Goal: Transaction & Acquisition: Purchase product/service

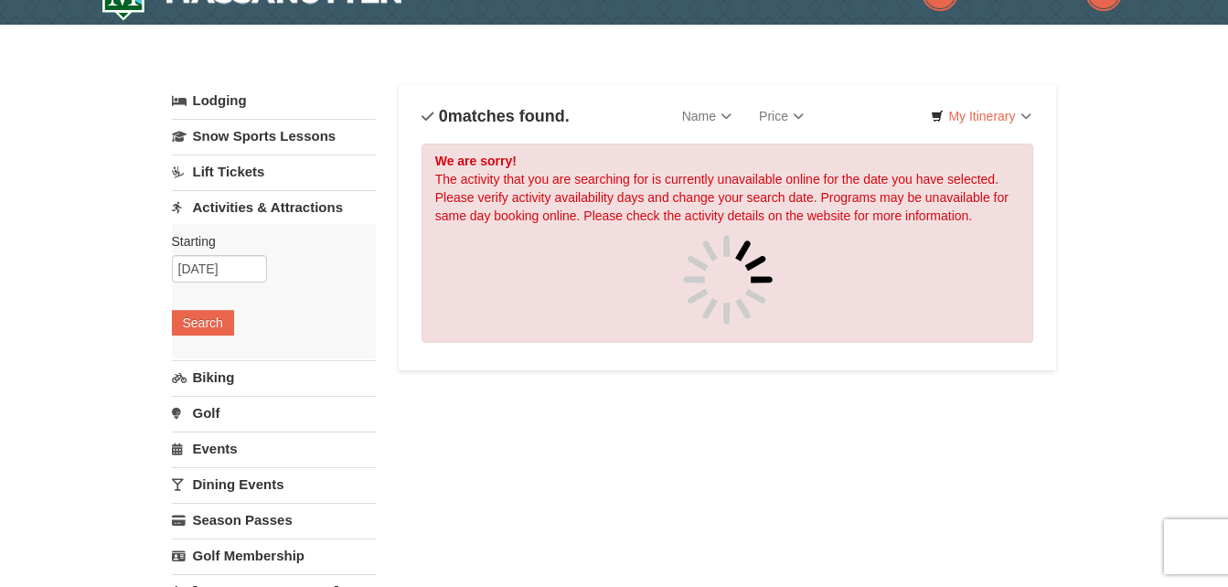
scroll to position [33, 0]
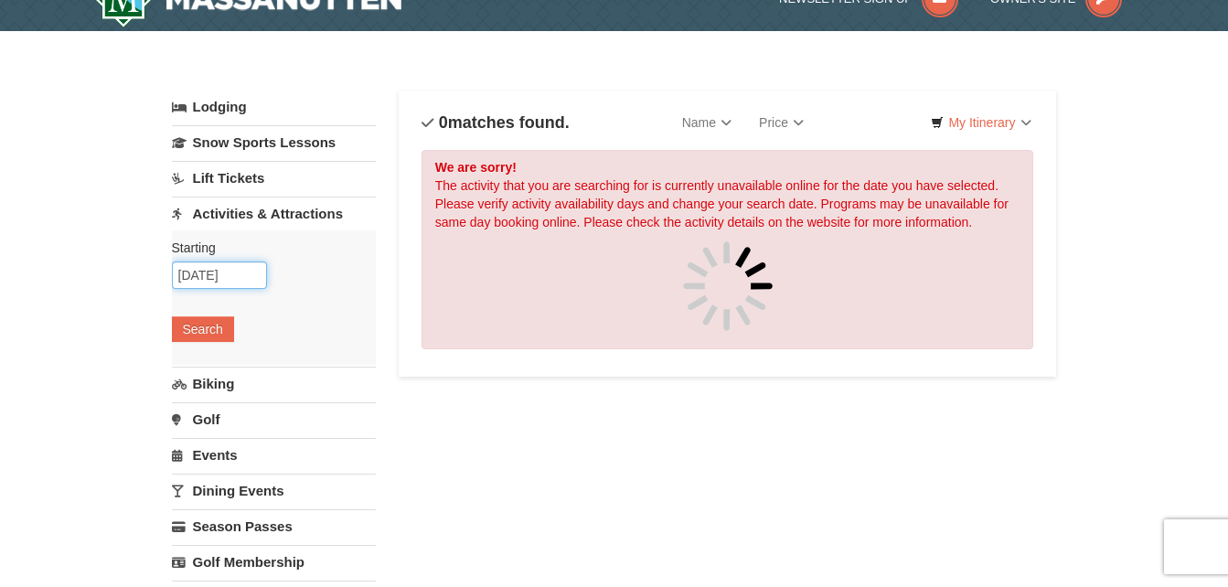
click at [210, 284] on input "10/10/2025" at bounding box center [219, 274] width 95 height 27
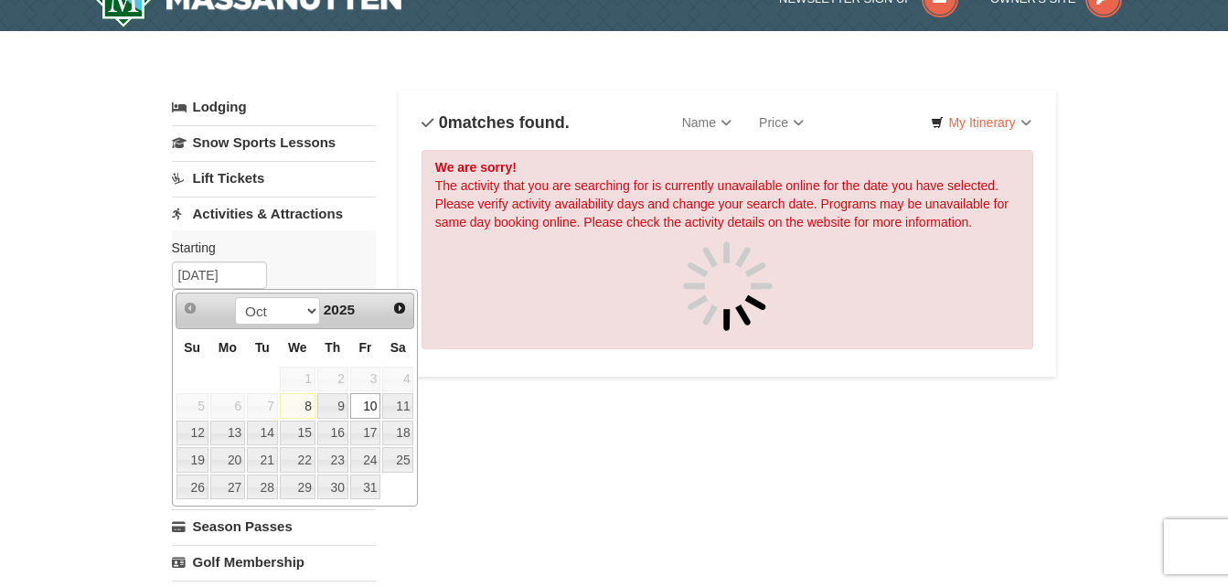
click at [377, 378] on span "3" at bounding box center [365, 380] width 31 height 26
click at [302, 409] on link "8" at bounding box center [298, 406] width 36 height 26
type input "[DATE]"
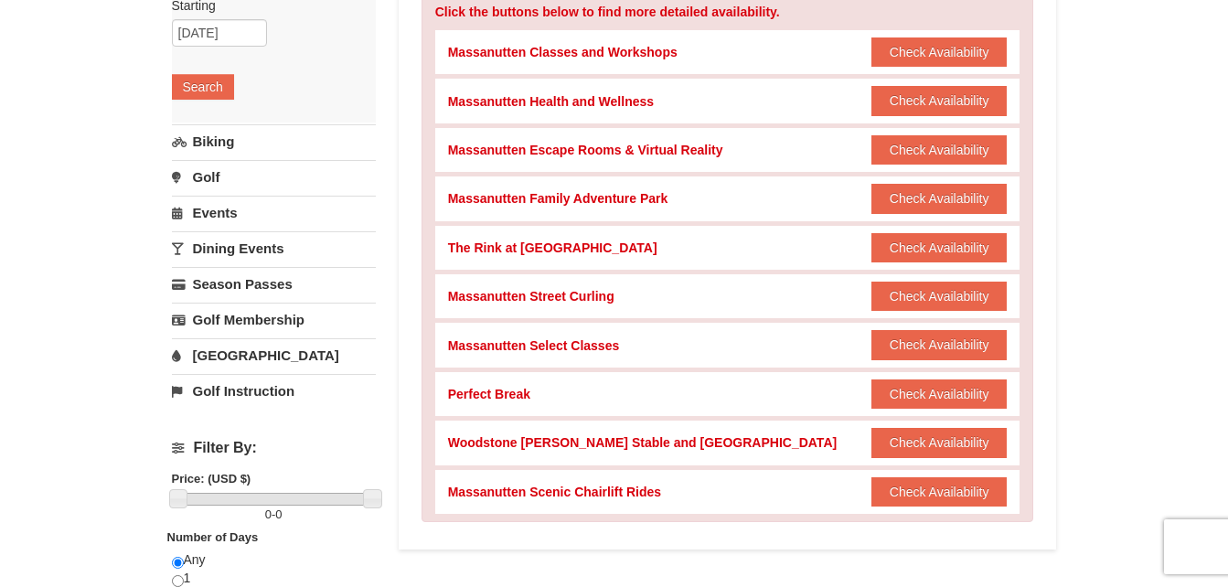
scroll to position [282, 0]
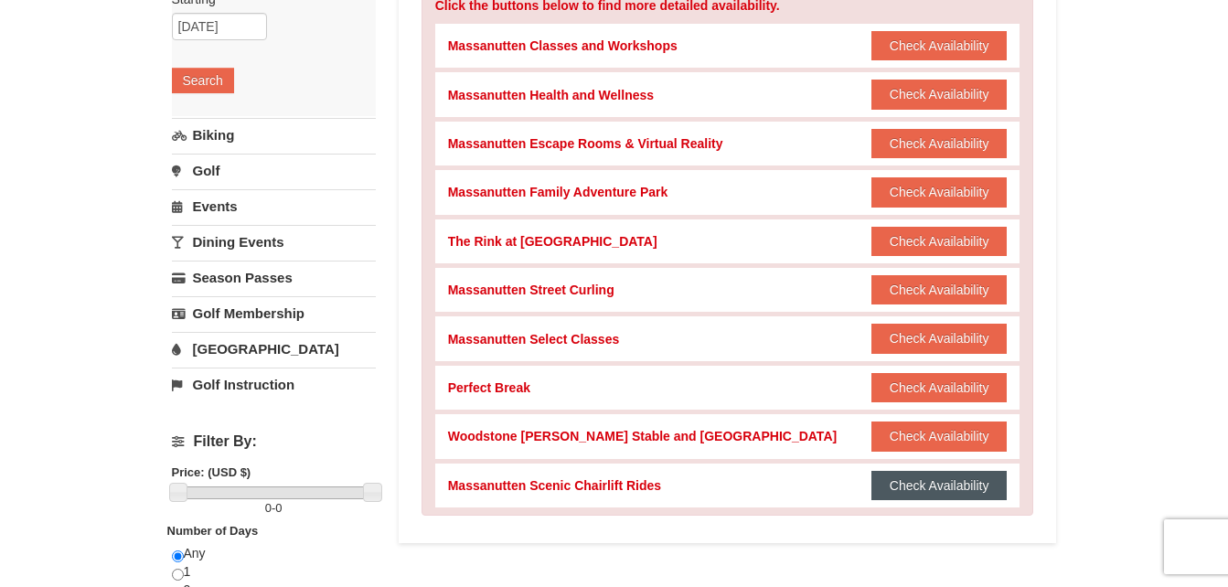
click at [972, 491] on button "Check Availability" at bounding box center [939, 485] width 136 height 29
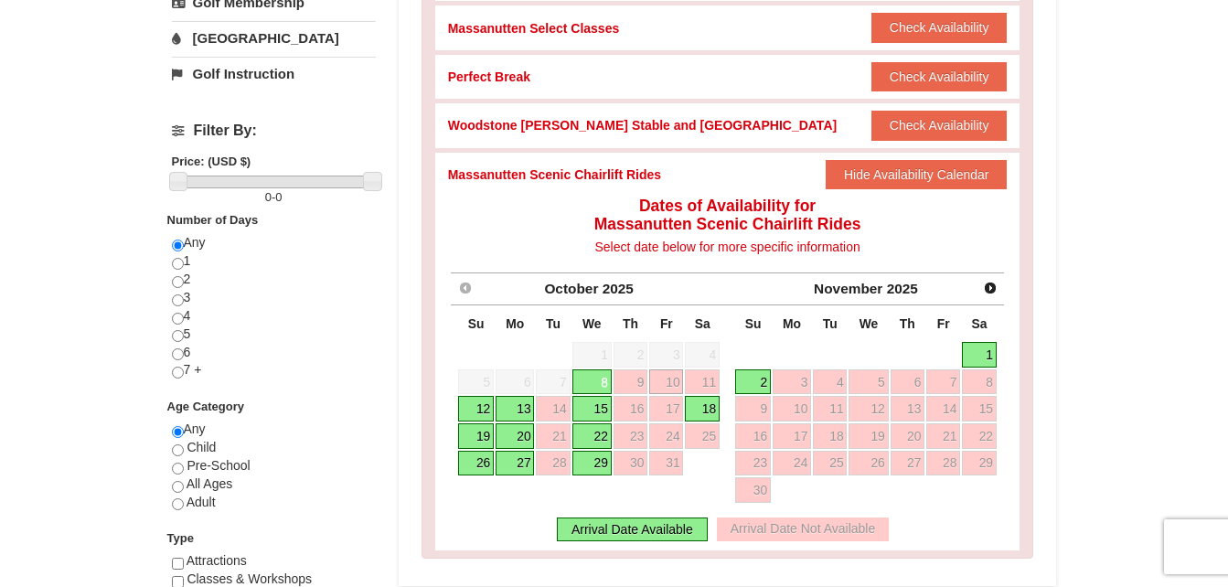
scroll to position [596, 0]
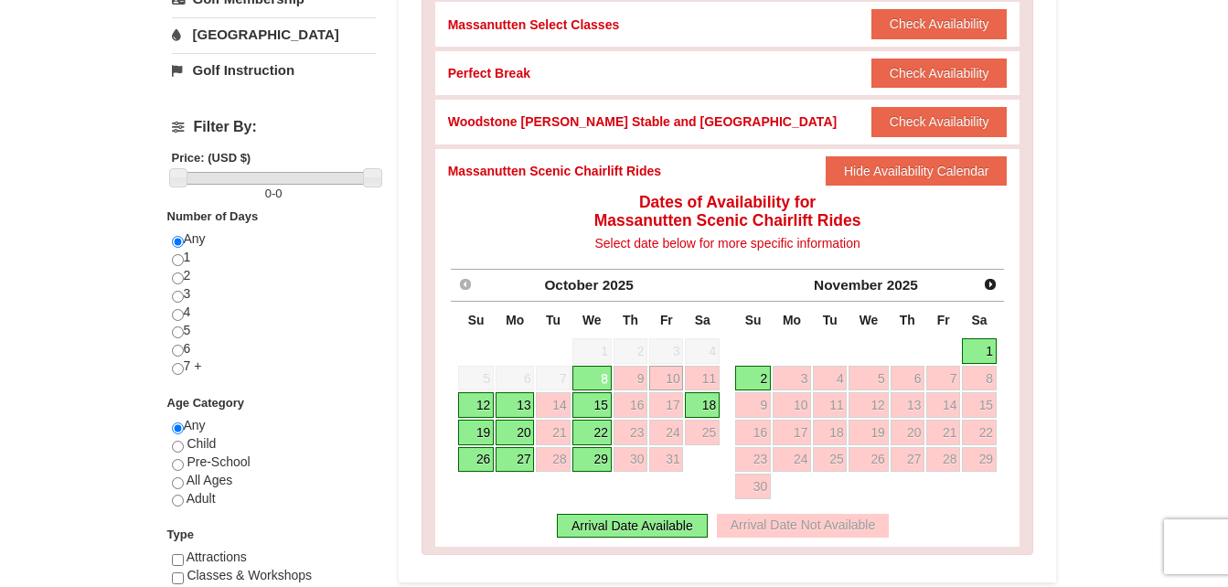
click at [595, 380] on link "8" at bounding box center [591, 379] width 39 height 26
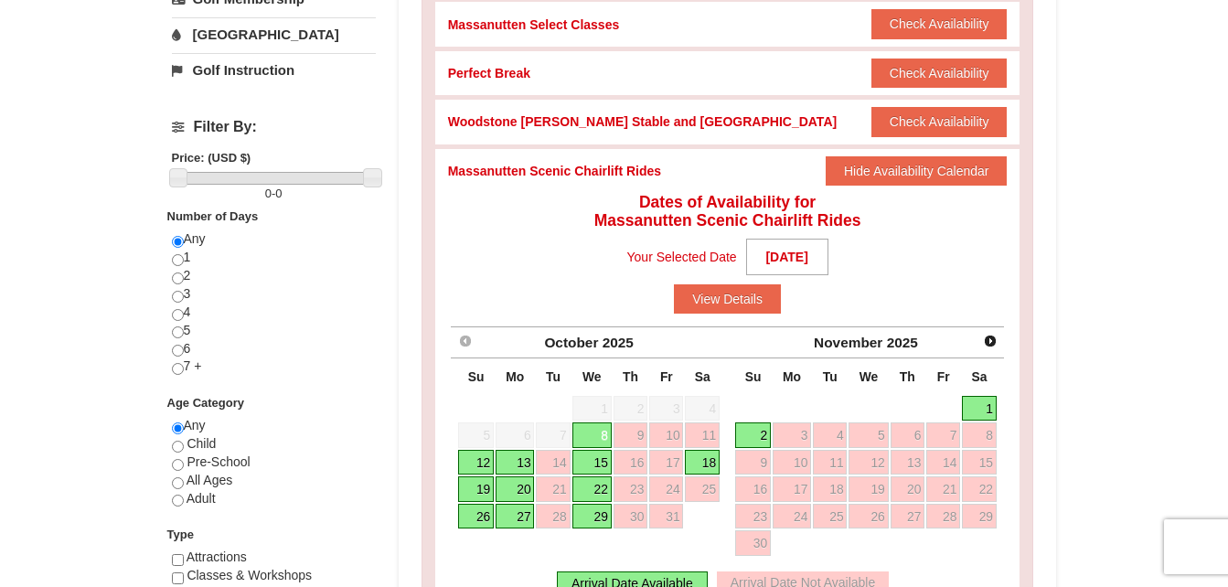
click at [602, 401] on span "1" at bounding box center [591, 409] width 39 height 26
click at [670, 407] on span "3" at bounding box center [666, 409] width 34 height 26
click at [726, 303] on button "View Details" at bounding box center [727, 298] width 107 height 29
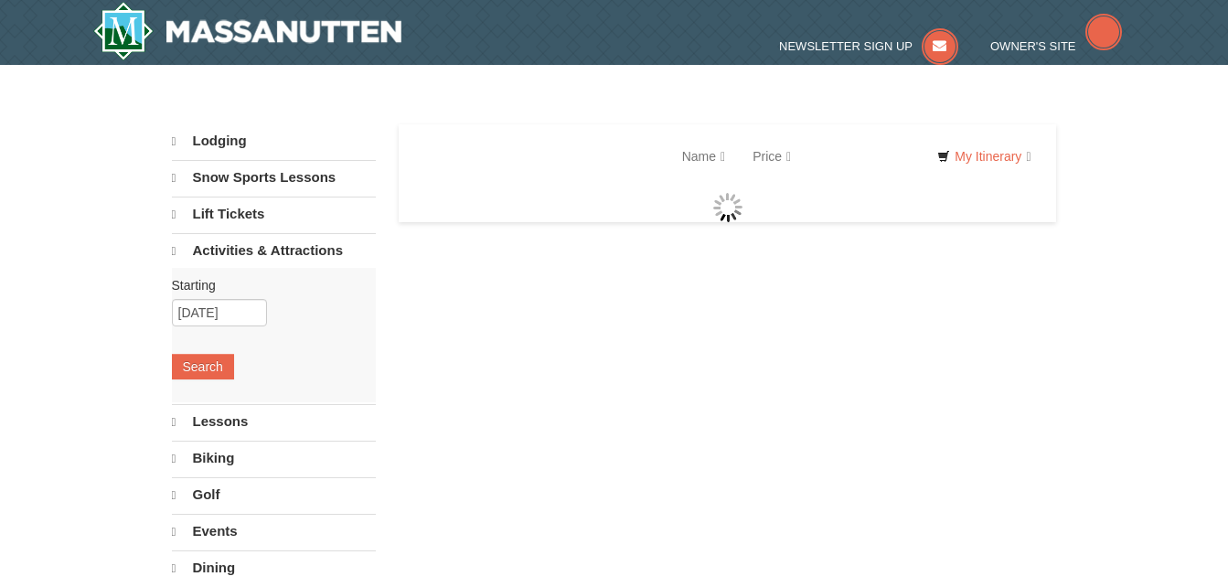
select select "10"
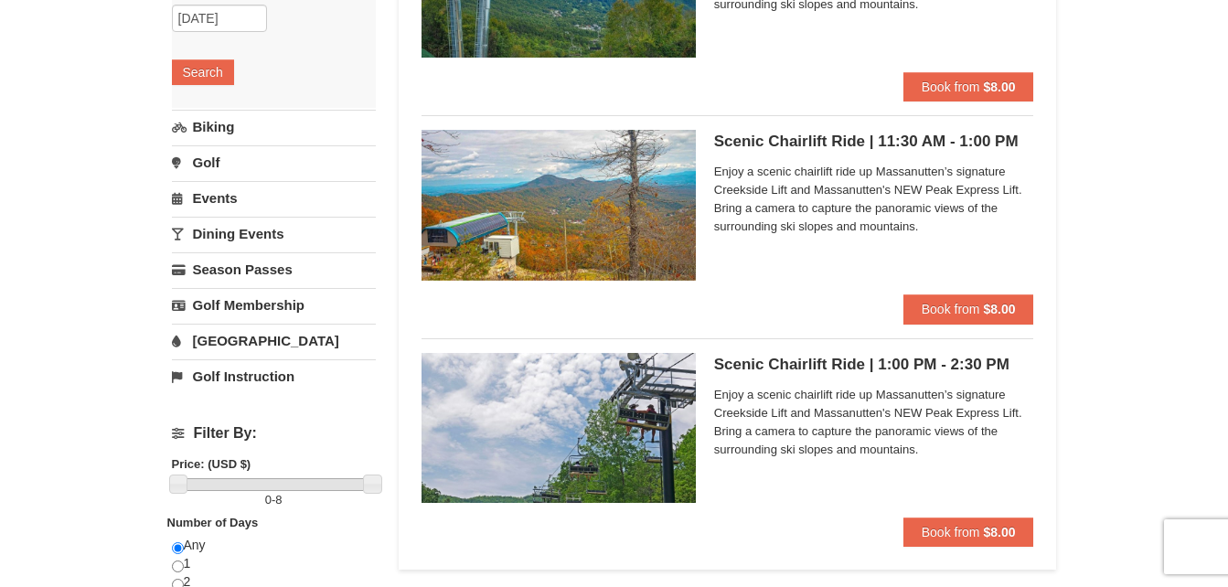
scroll to position [293, 0]
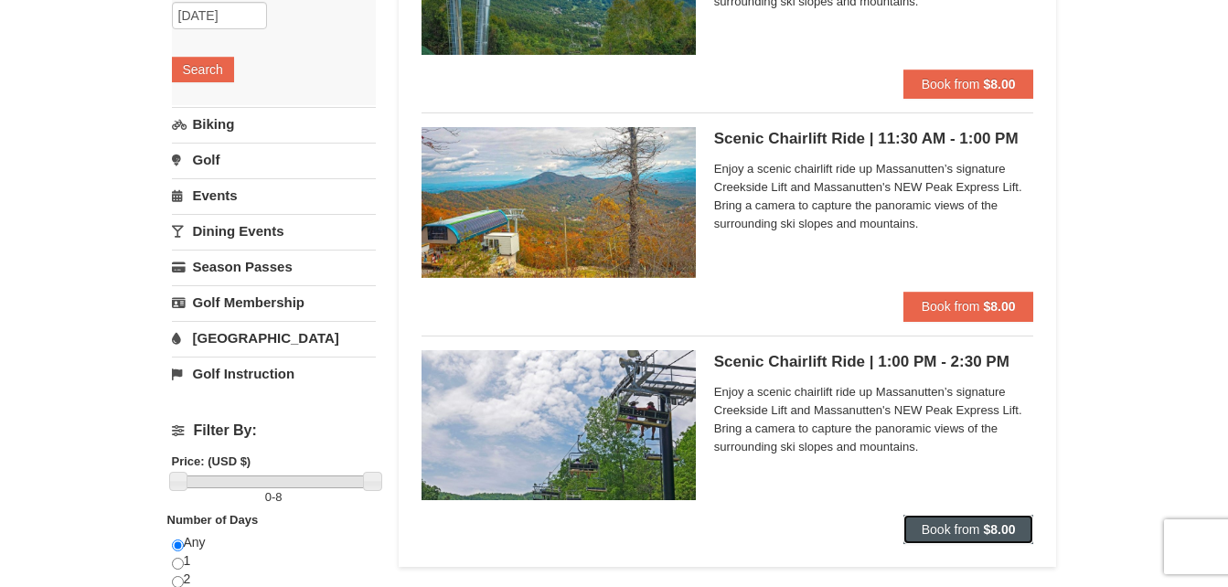
click at [960, 528] on span "Book from" at bounding box center [951, 529] width 59 height 15
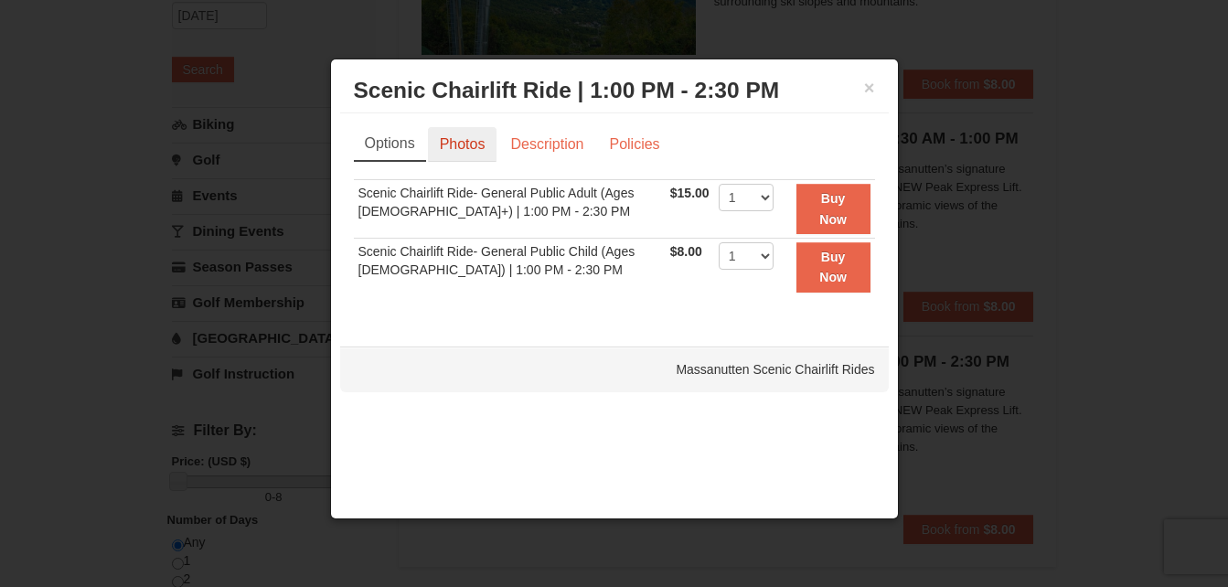
click at [455, 146] on link "Photos" at bounding box center [462, 144] width 69 height 35
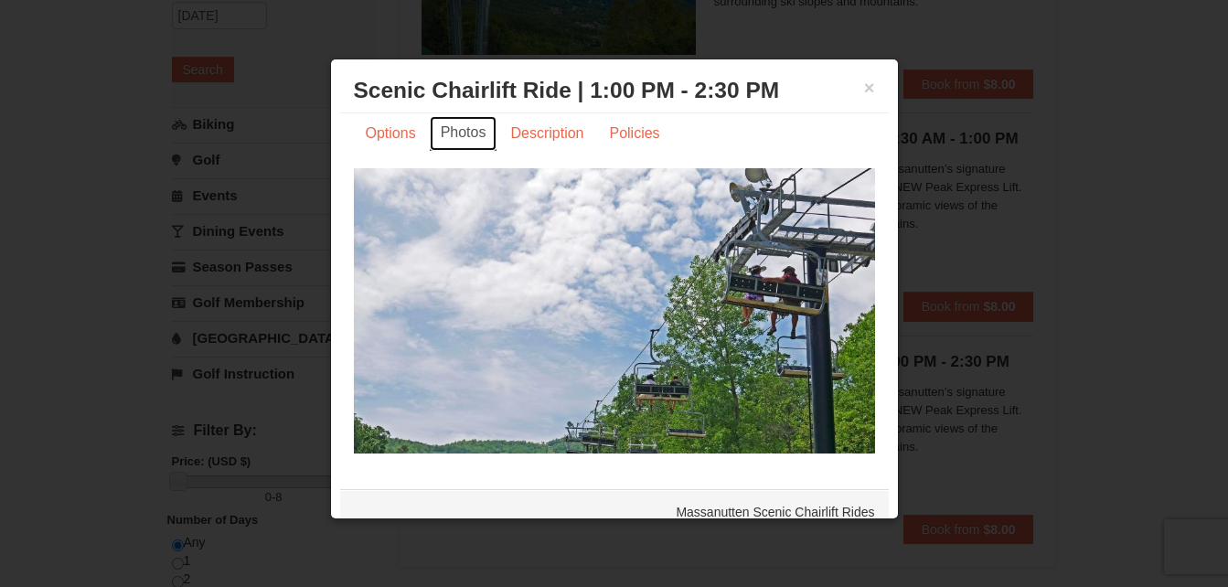
scroll to position [0, 0]
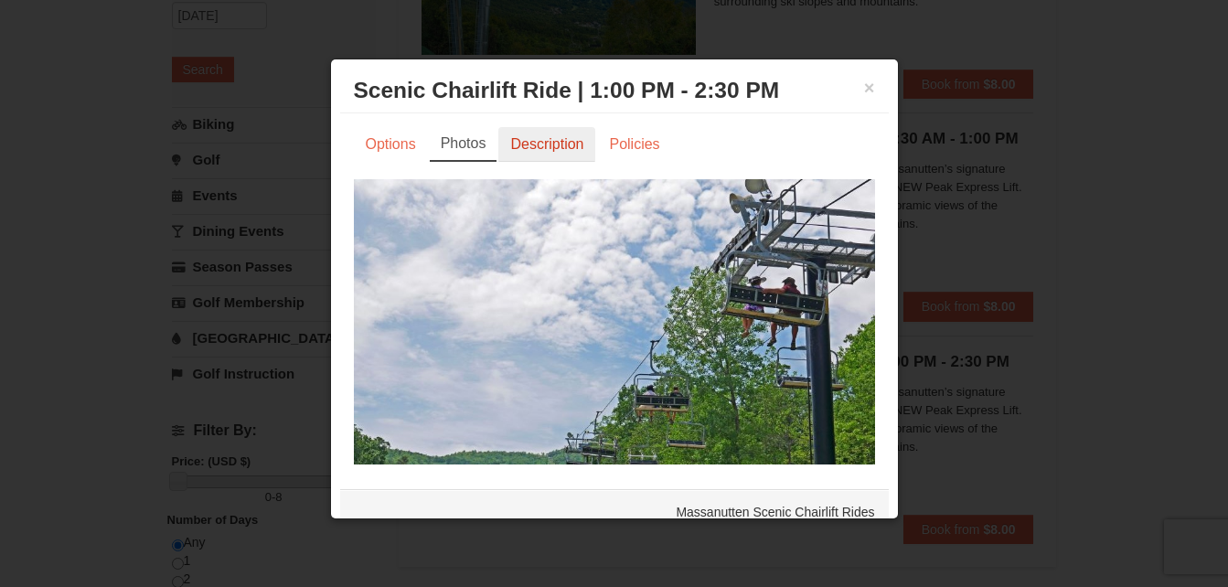
click at [539, 141] on link "Description" at bounding box center [546, 144] width 97 height 35
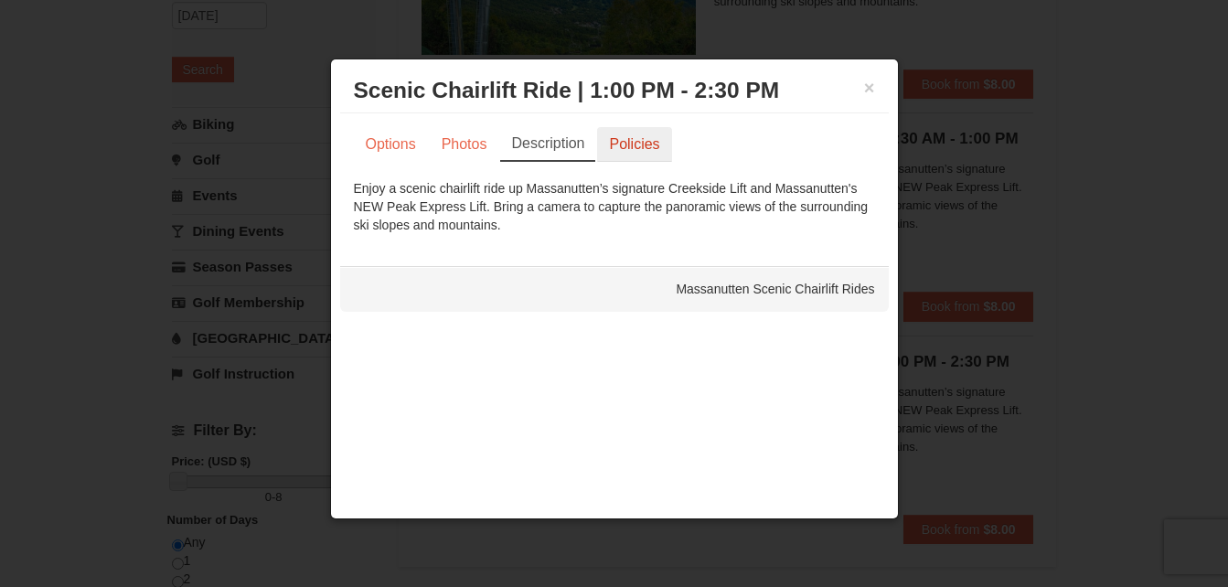
click at [635, 146] on link "Policies" at bounding box center [634, 144] width 74 height 35
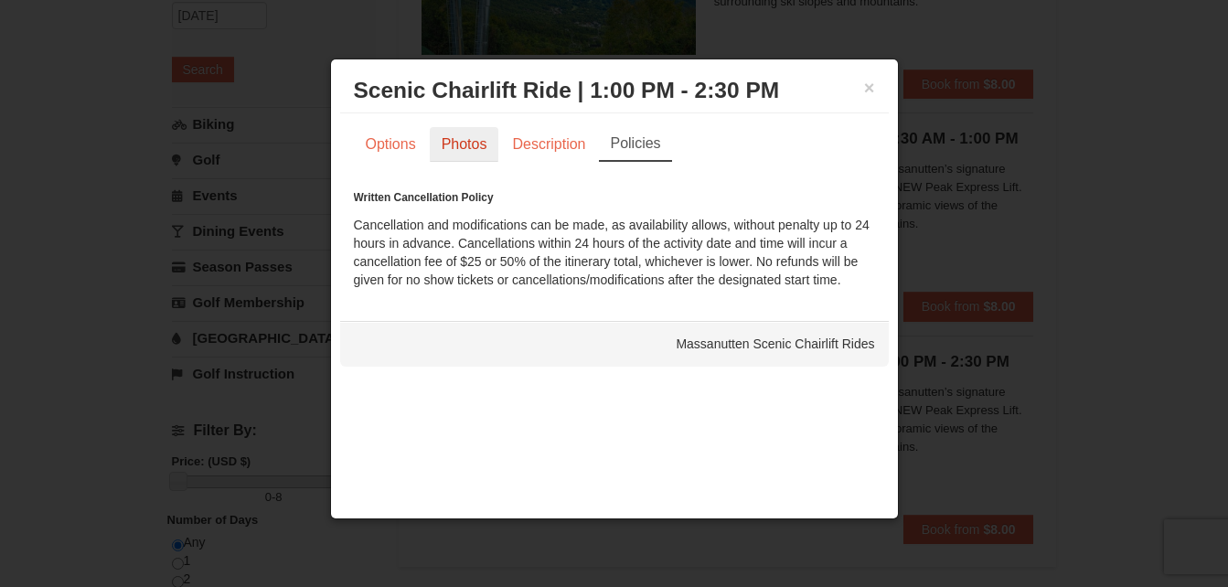
click at [469, 153] on link "Photos" at bounding box center [464, 144] width 69 height 35
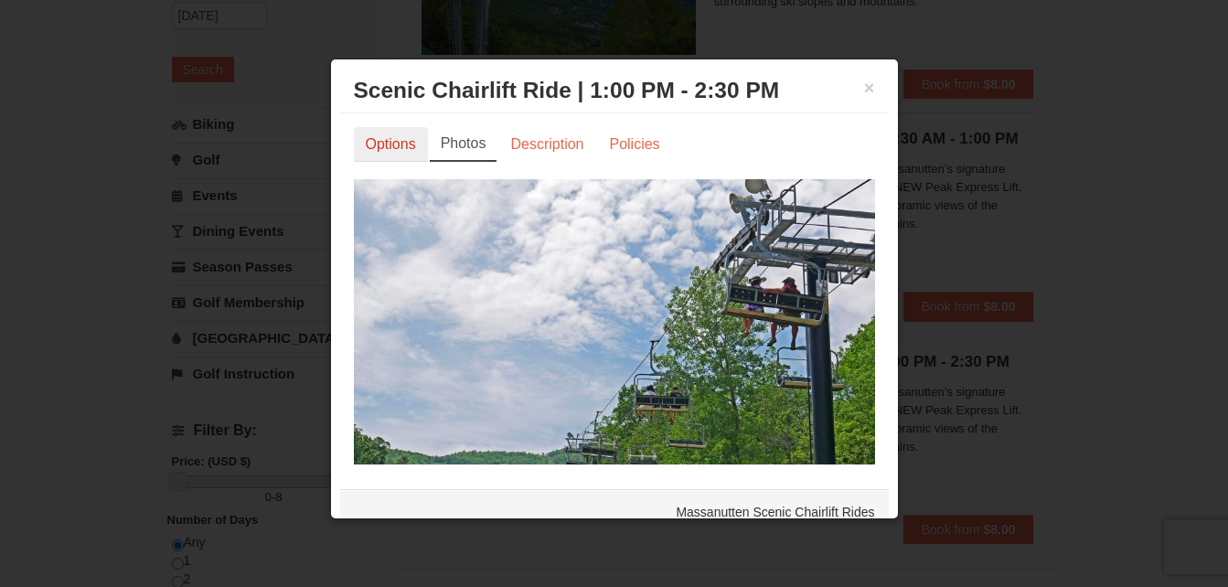
click at [383, 153] on link "Options" at bounding box center [391, 144] width 74 height 35
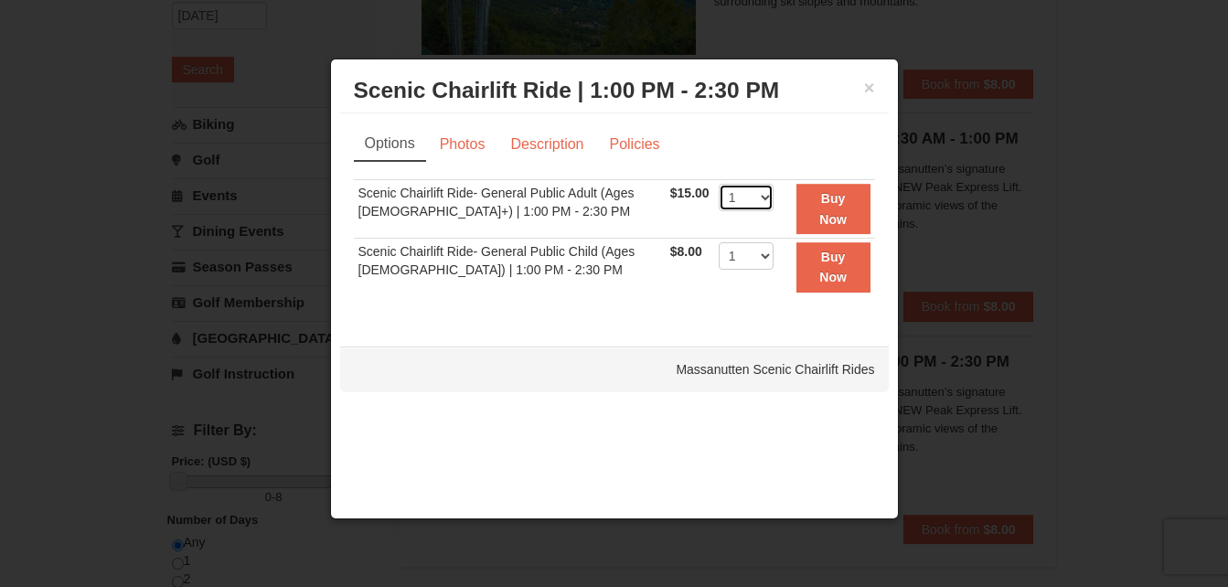
click at [755, 202] on select "1 2 3 4 5 6 7 8 9 10 11 12 13 14 15 16 17 18 19 20 21 22" at bounding box center [746, 197] width 55 height 27
select select "2"
click at [719, 184] on select "1 2 3 4 5 6 7 8 9 10 11 12 13 14 15 16 17 18 19 20 21 22" at bounding box center [746, 197] width 55 height 27
click at [844, 197] on button "Buy Now" at bounding box center [833, 209] width 74 height 50
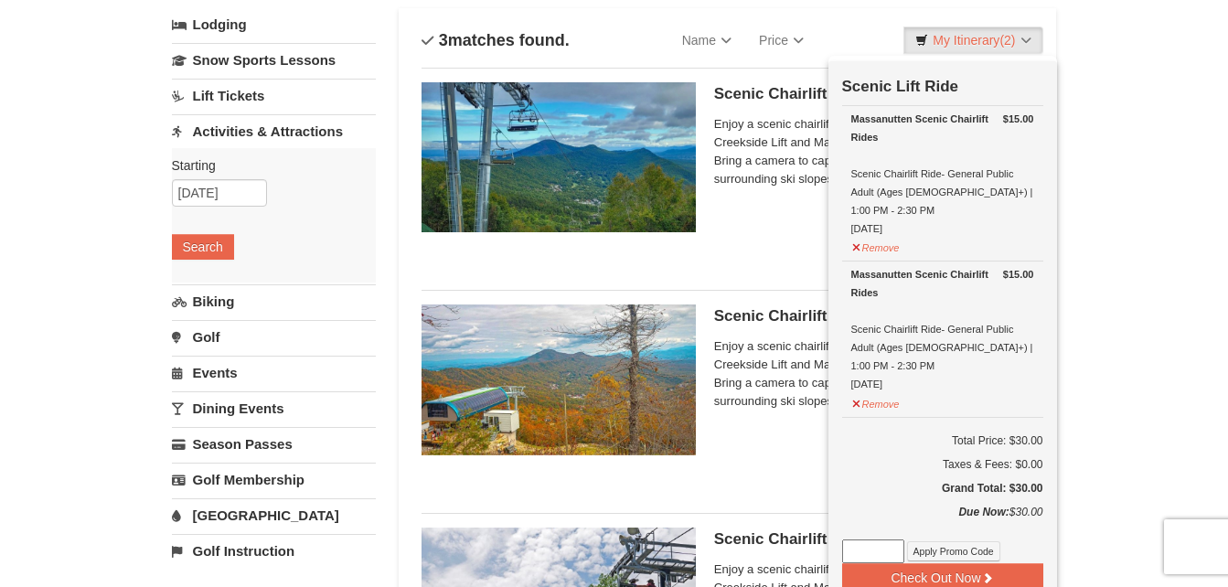
scroll to position [144, 0]
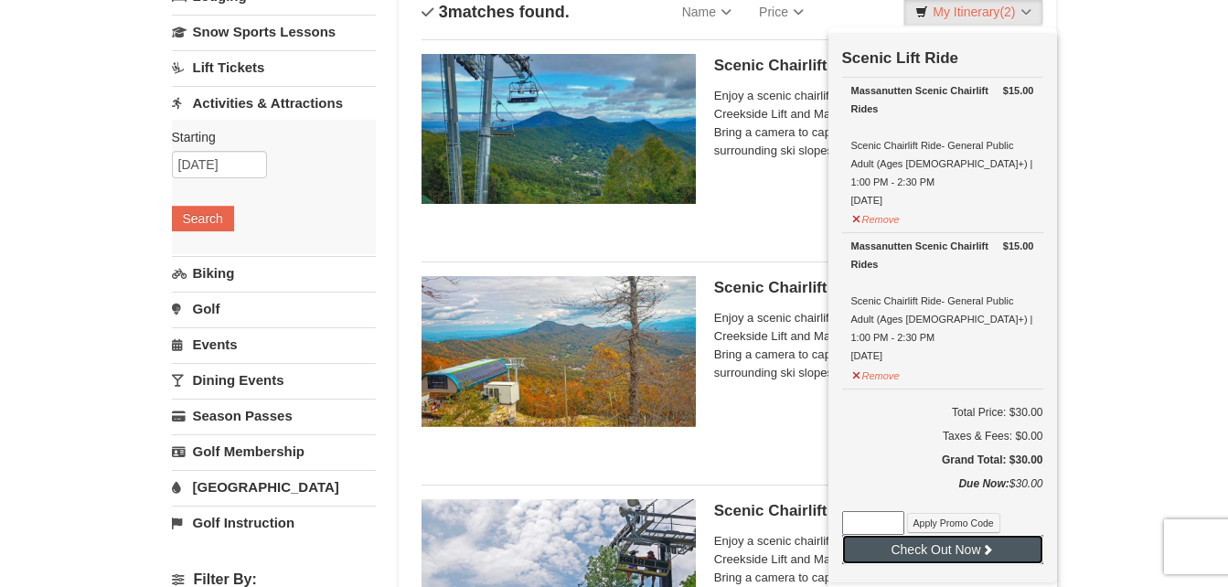
click at [961, 535] on button "Check Out Now" at bounding box center [942, 549] width 201 height 29
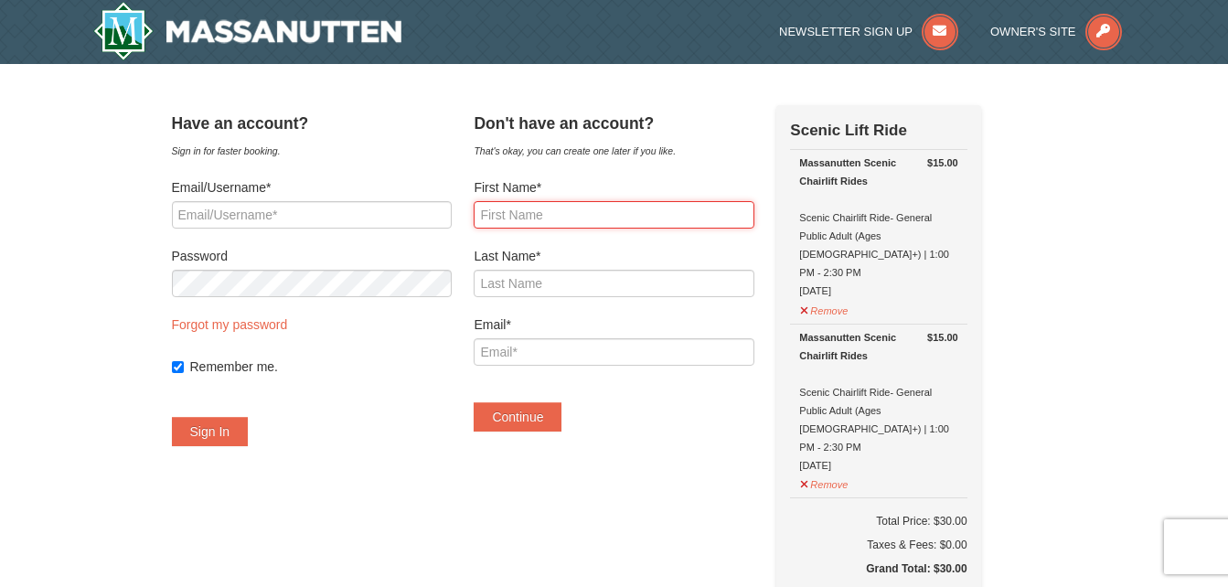
click at [594, 211] on input "First Name*" at bounding box center [614, 214] width 280 height 27
type input "Genise"
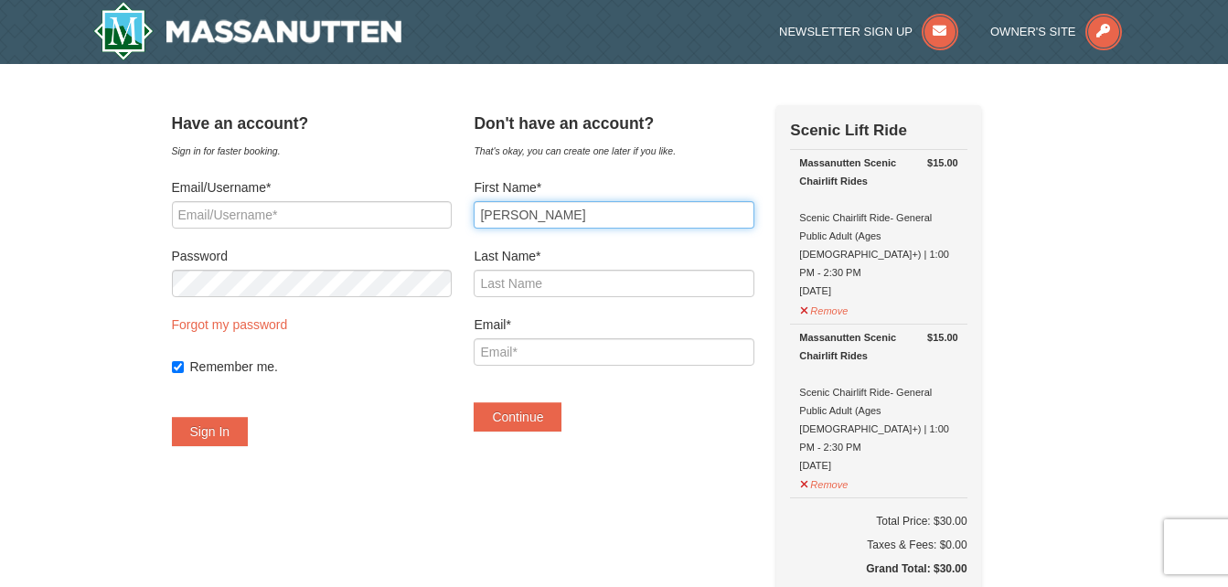
type input "Binns"
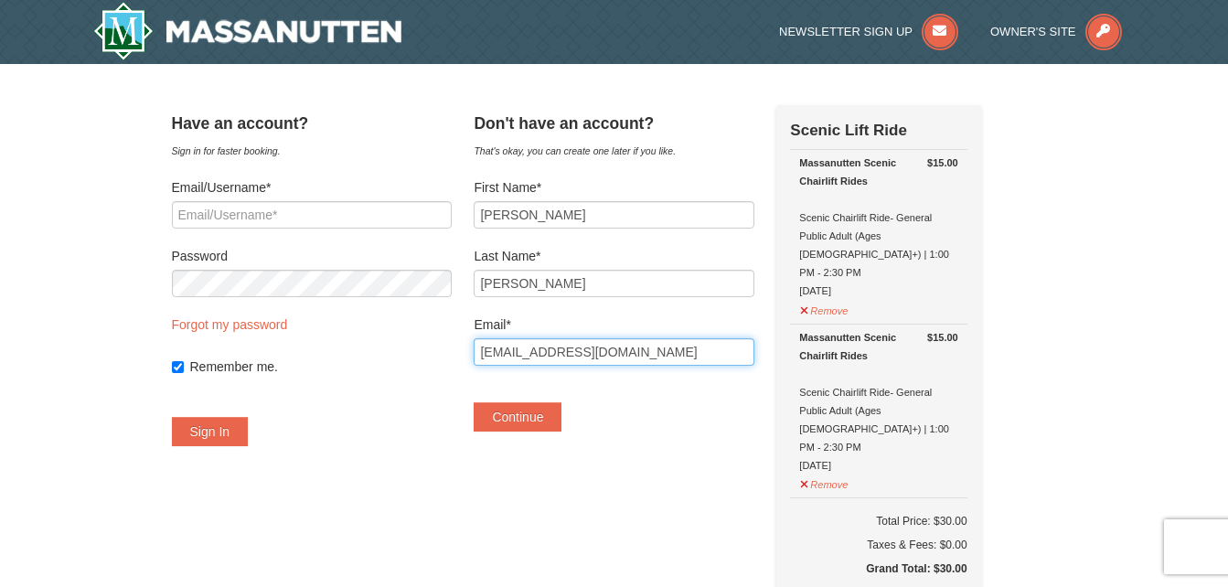
click at [646, 347] on input "genisebinns@centerforseekingpeace.com" at bounding box center [614, 351] width 280 height 27
click at [737, 354] on input "genisebinns@centerforsekingpeace.com" at bounding box center [614, 351] width 280 height 27
type input "g"
type input "dgbinns@yahoo.com"
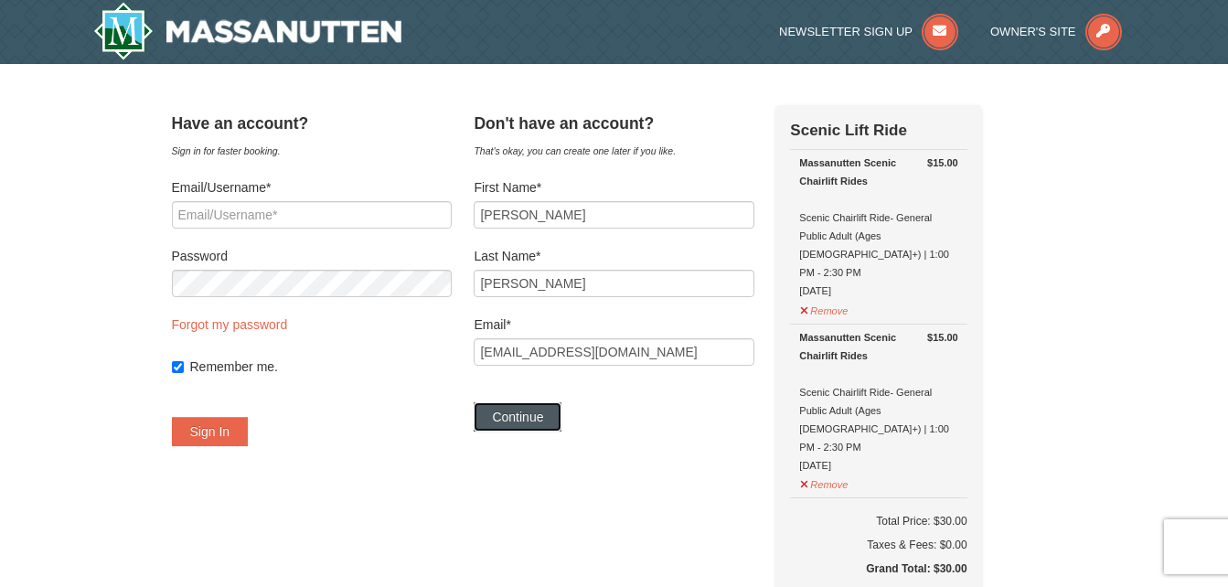
click at [531, 420] on button "Continue" at bounding box center [518, 416] width 88 height 29
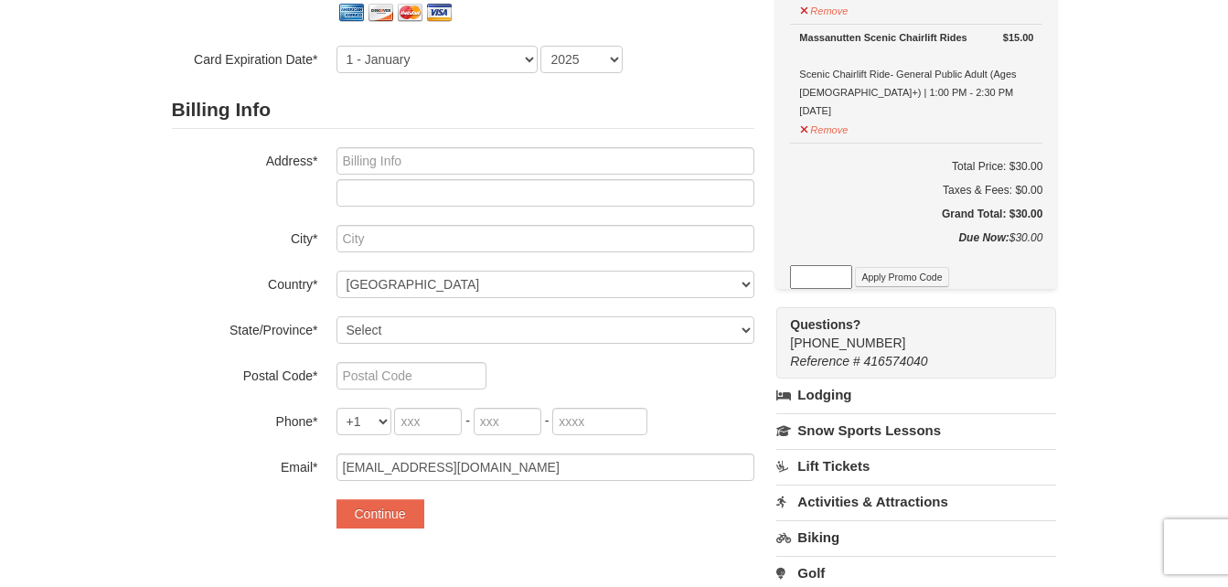
scroll to position [296, 0]
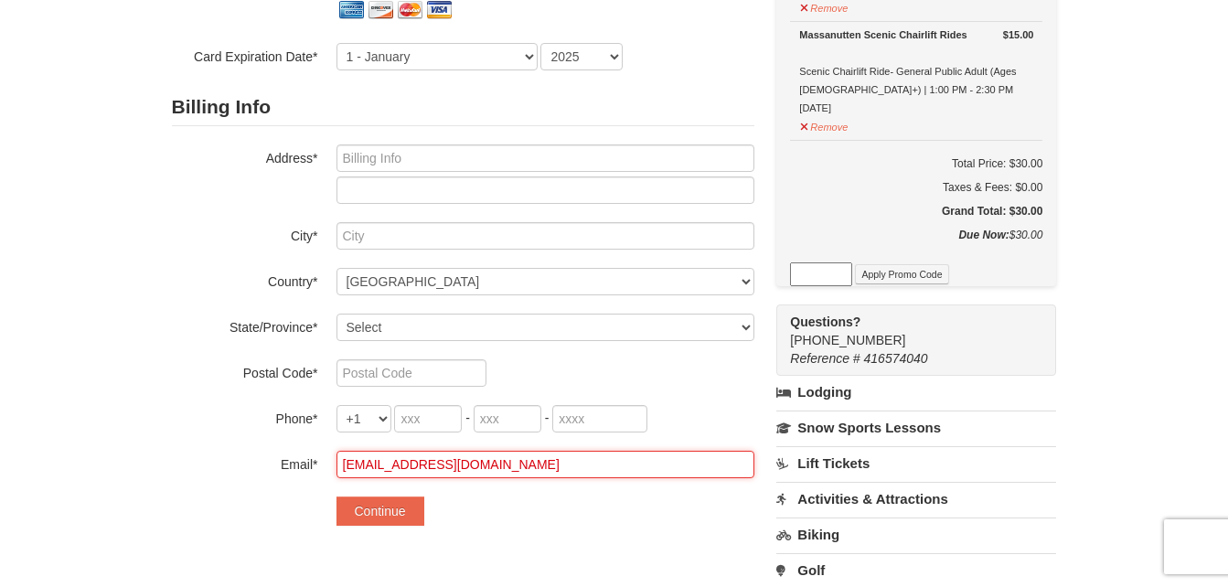
click at [488, 473] on input "dgbinns@yahoo.com" at bounding box center [545, 464] width 418 height 27
type input "d"
type input "swampdog52@yahoo.com"
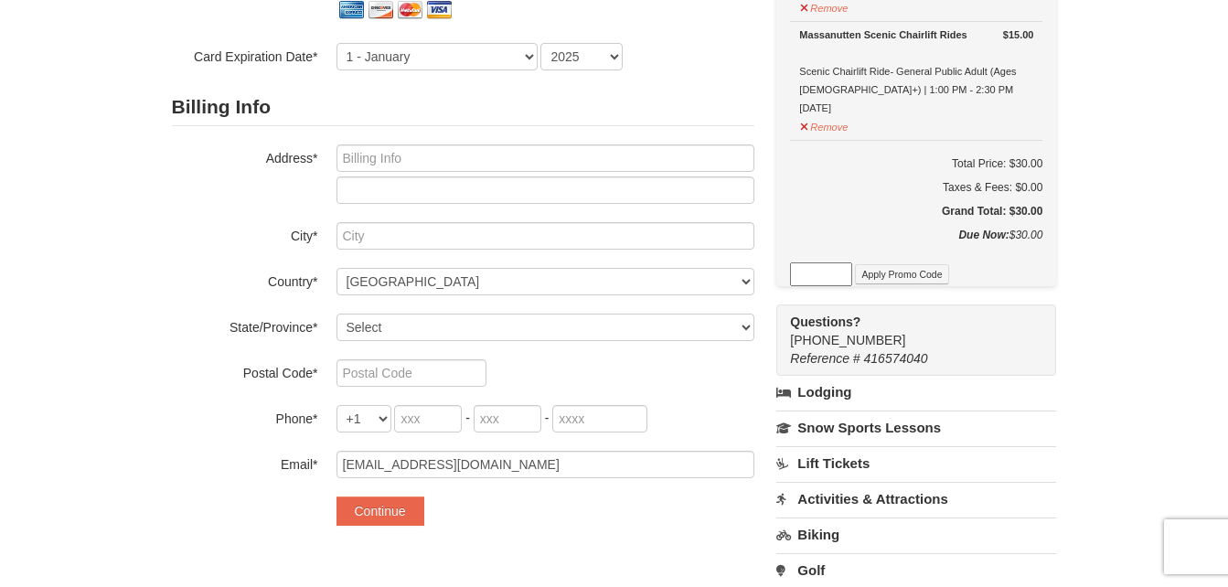
click at [521, 511] on div "Continue" at bounding box center [545, 510] width 418 height 29
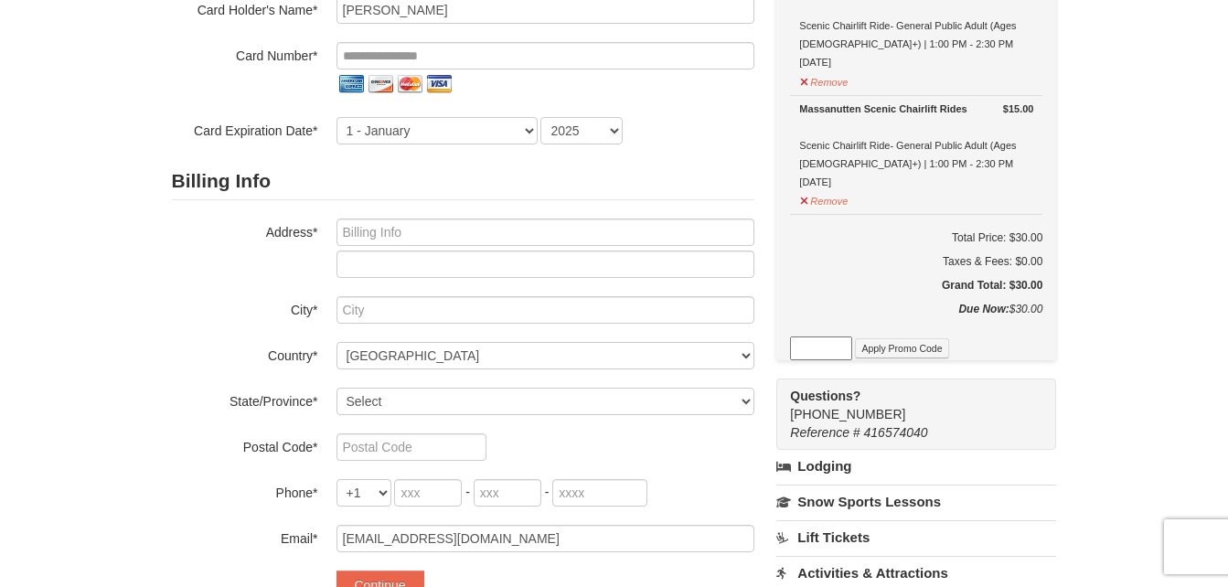
scroll to position [225, 0]
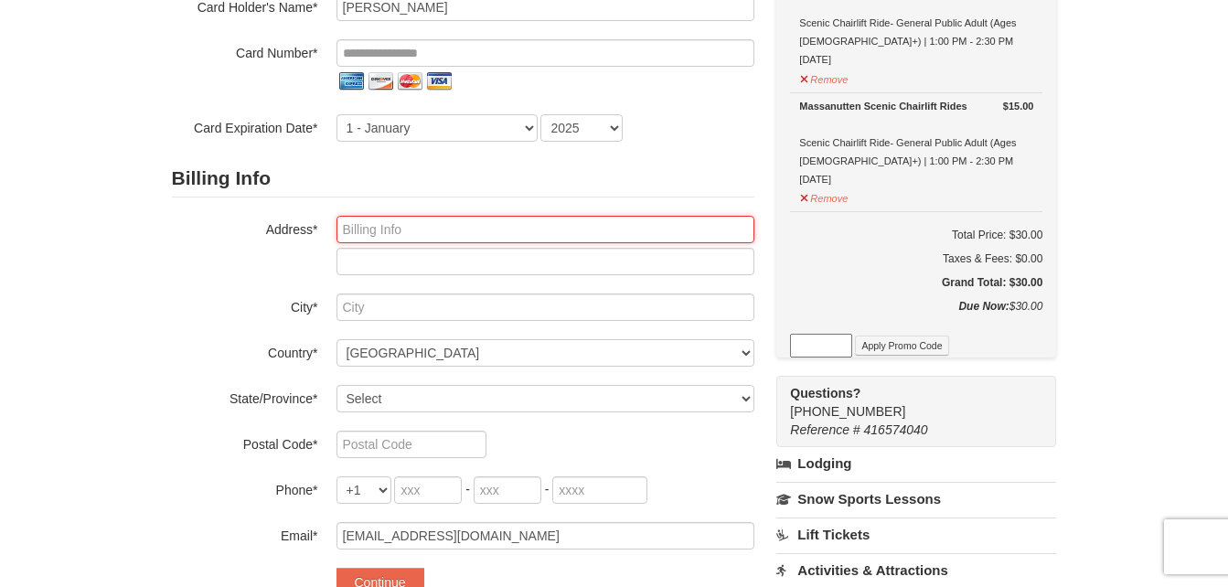
click at [449, 235] on input "text" at bounding box center [545, 229] width 418 height 27
type input "1613 Waff Rd"
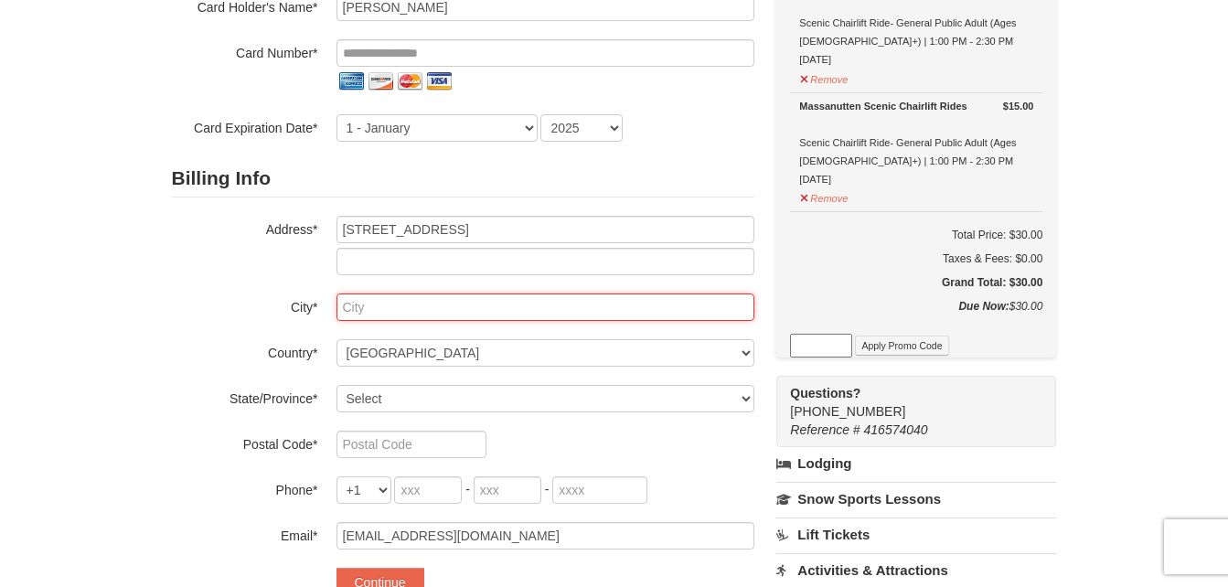
type input "VA Beach"
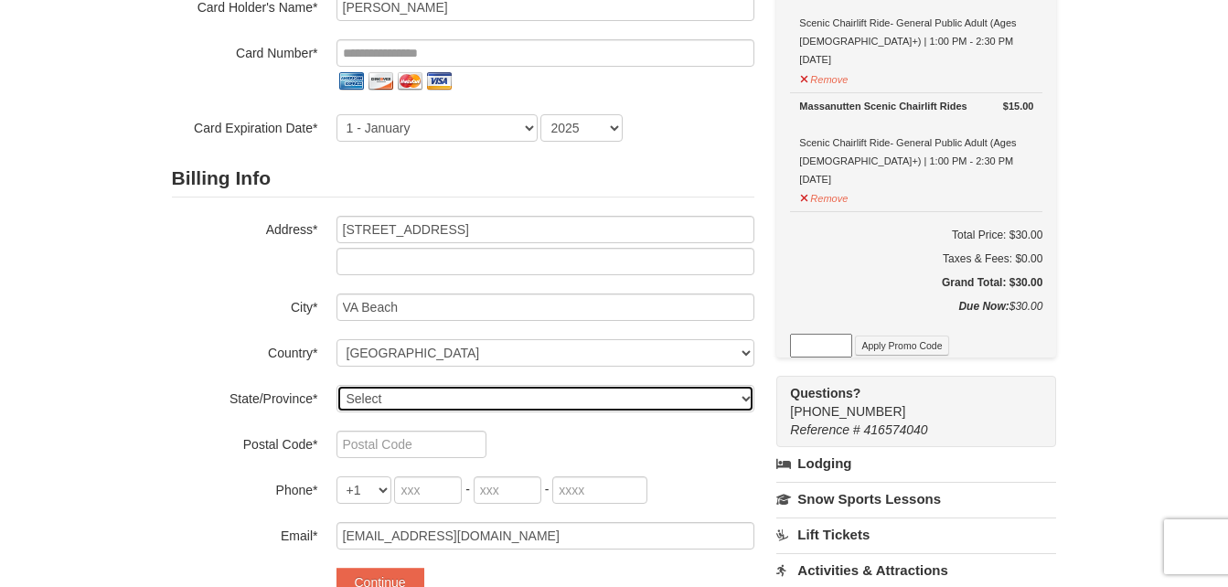
select select "VA"
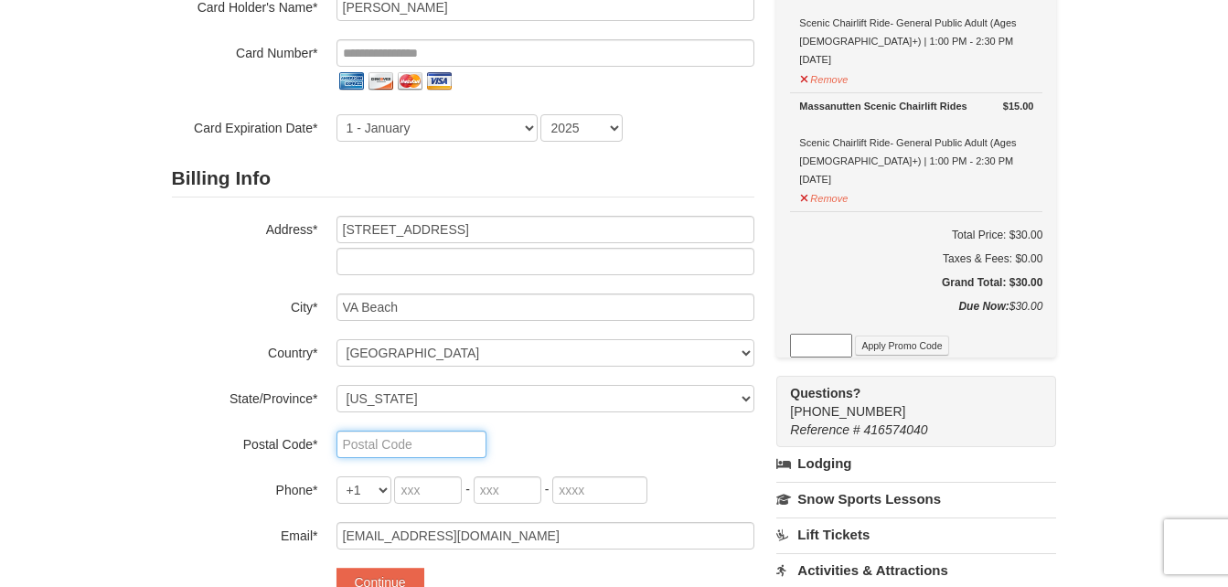
type input "23464"
type input "757"
type input "778"
type input "5146"
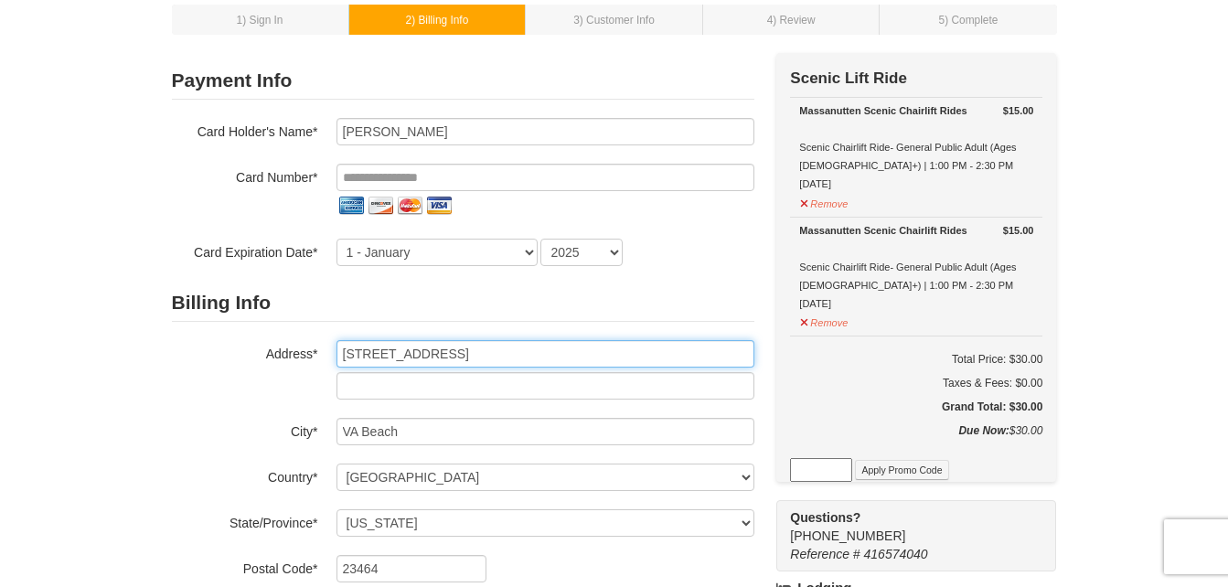
scroll to position [38, 0]
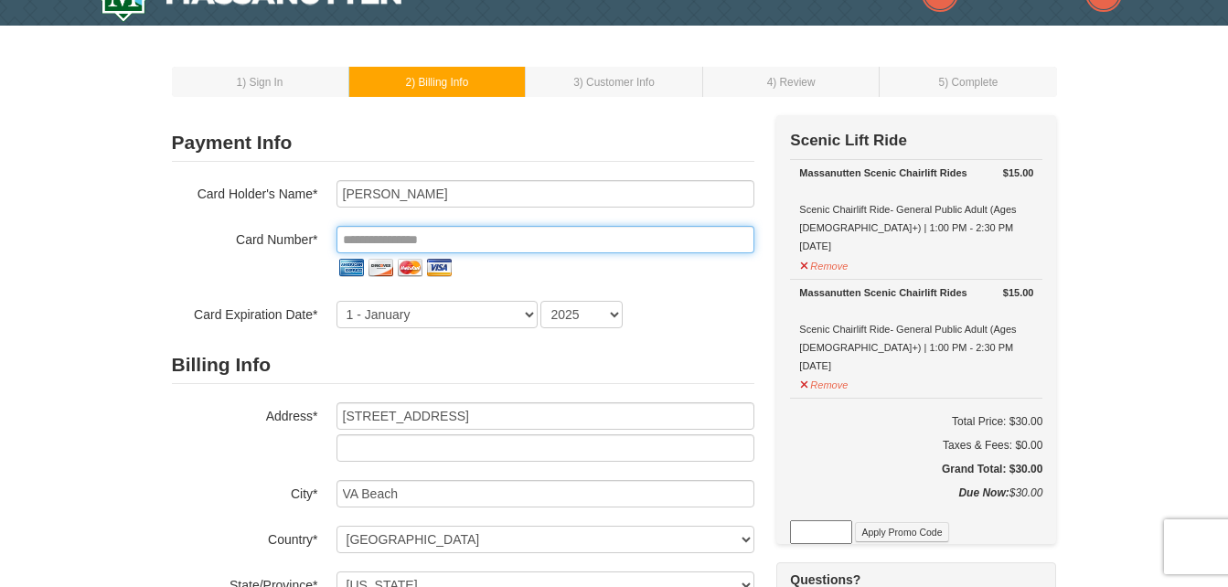
click at [343, 240] on input "tel" at bounding box center [545, 239] width 418 height 27
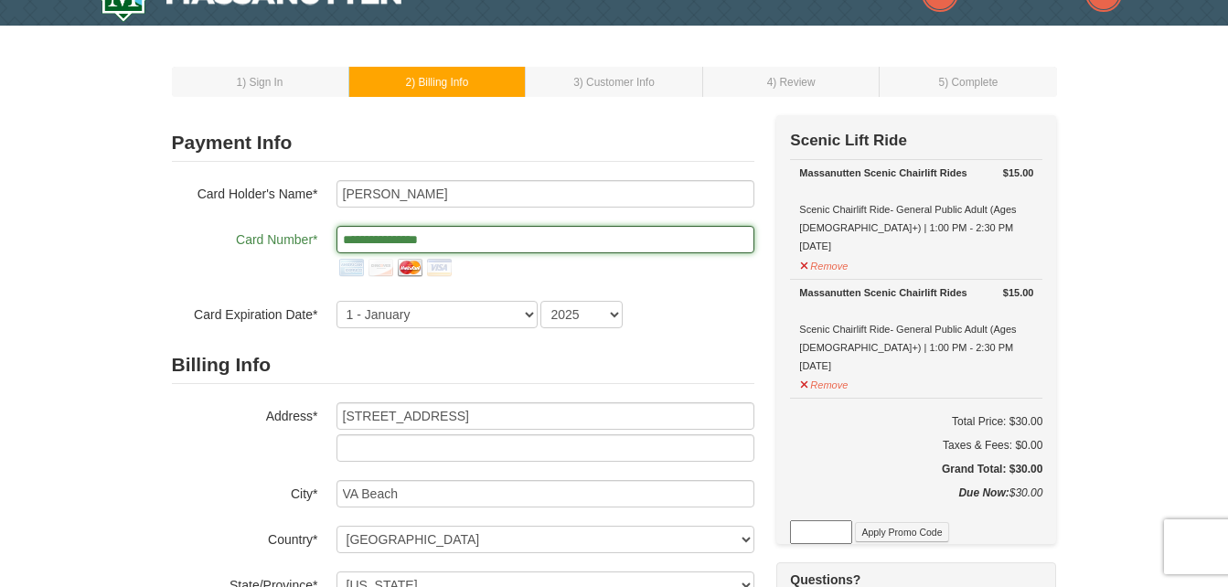
type input "**********"
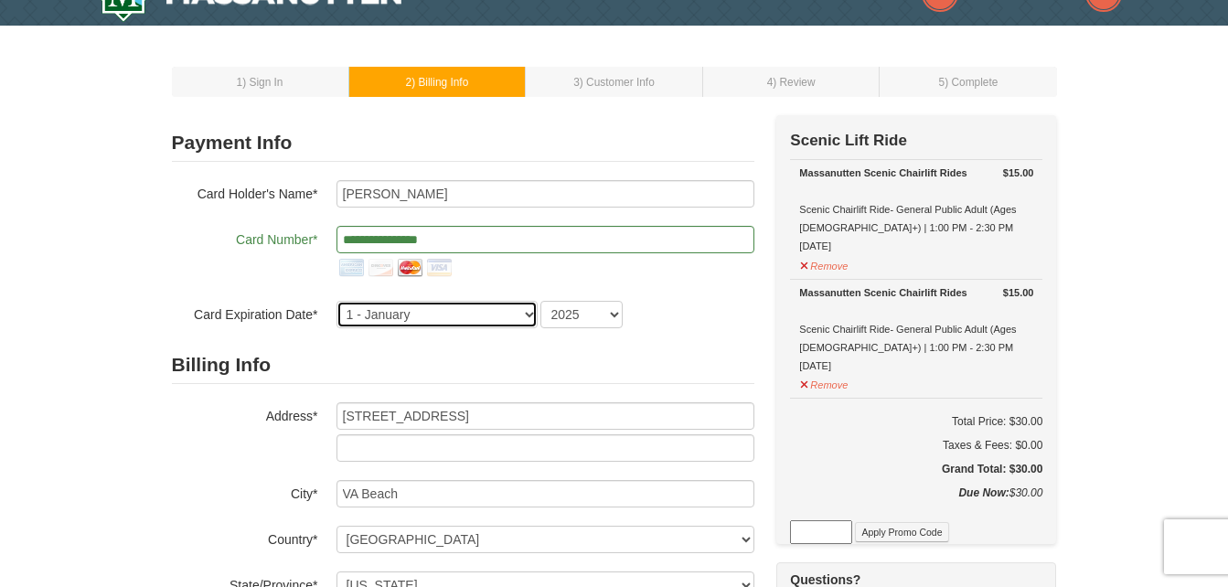
click at [400, 310] on select "1 - January 2 - February 3 - March 4 - April 5 - May 6 - June 7 - July 8 - Augu…" at bounding box center [436, 314] width 201 height 27
select select "6"
click at [336, 301] on select "1 - January 2 - February 3 - March 4 - April 5 - May 6 - June 7 - July 8 - Augu…" at bounding box center [436, 314] width 201 height 27
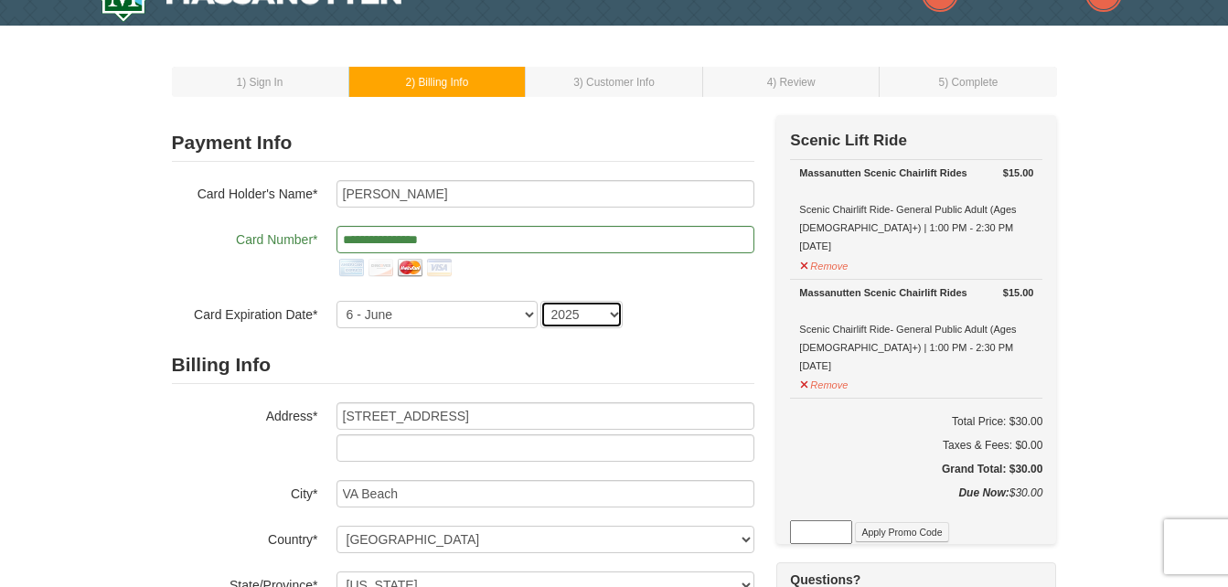
click at [605, 315] on select "2025 2026 2027 2028 2029 2030 2031 2032 2033 2034" at bounding box center [581, 314] width 82 height 27
select select "2027"
click at [540, 301] on select "2025 2026 2027 2028 2029 2030 2031 2032 2033 2034" at bounding box center [581, 314] width 82 height 27
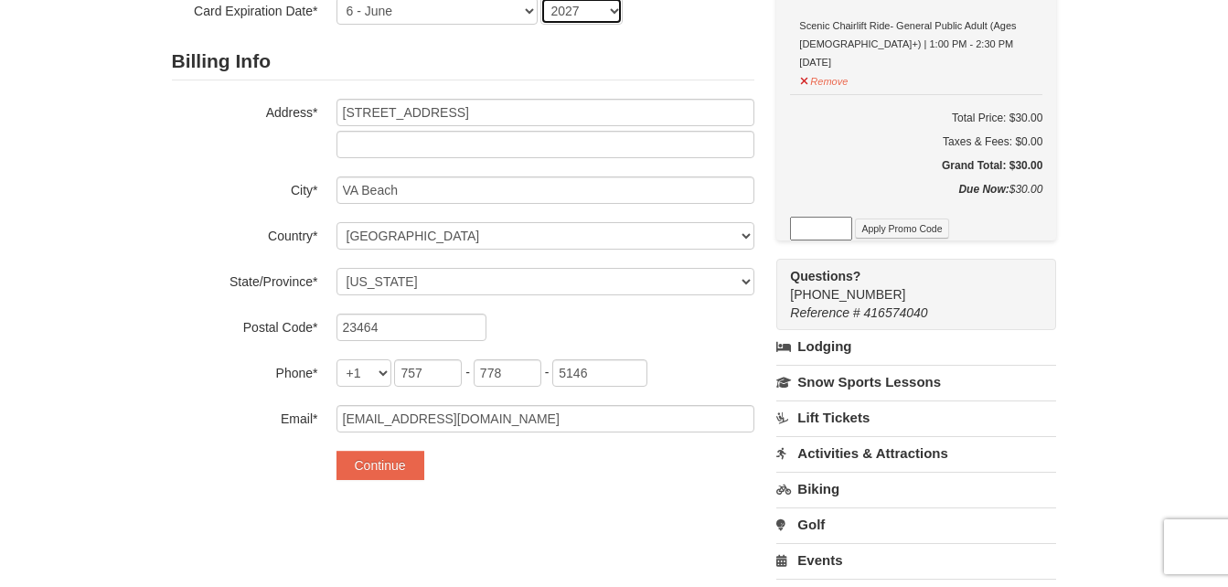
scroll to position [356, 0]
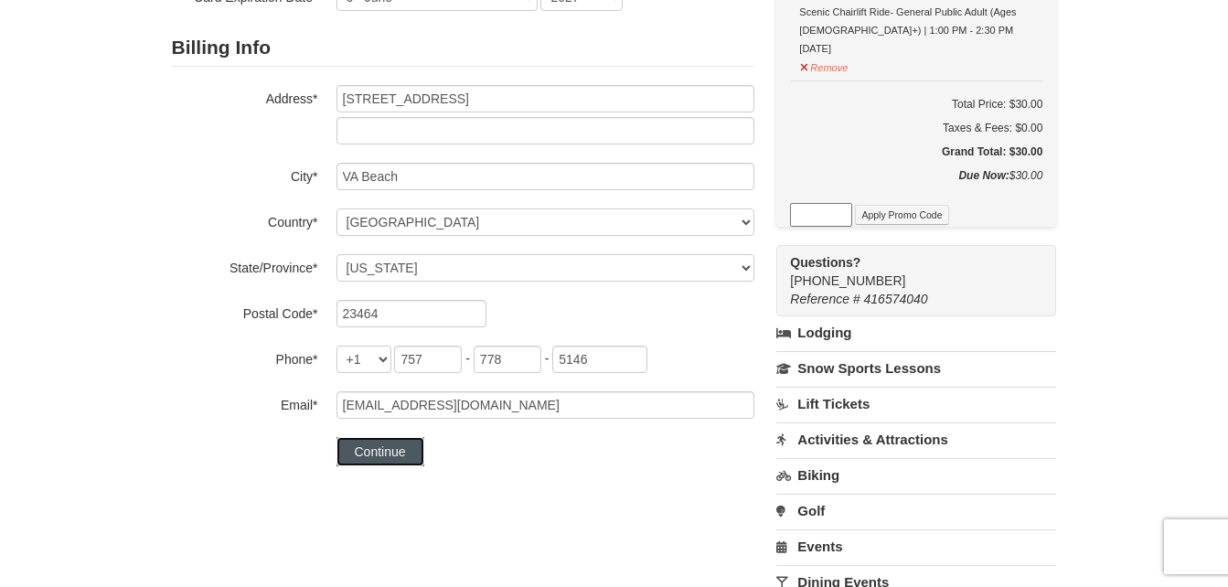
click at [368, 455] on button "Continue" at bounding box center [380, 451] width 88 height 29
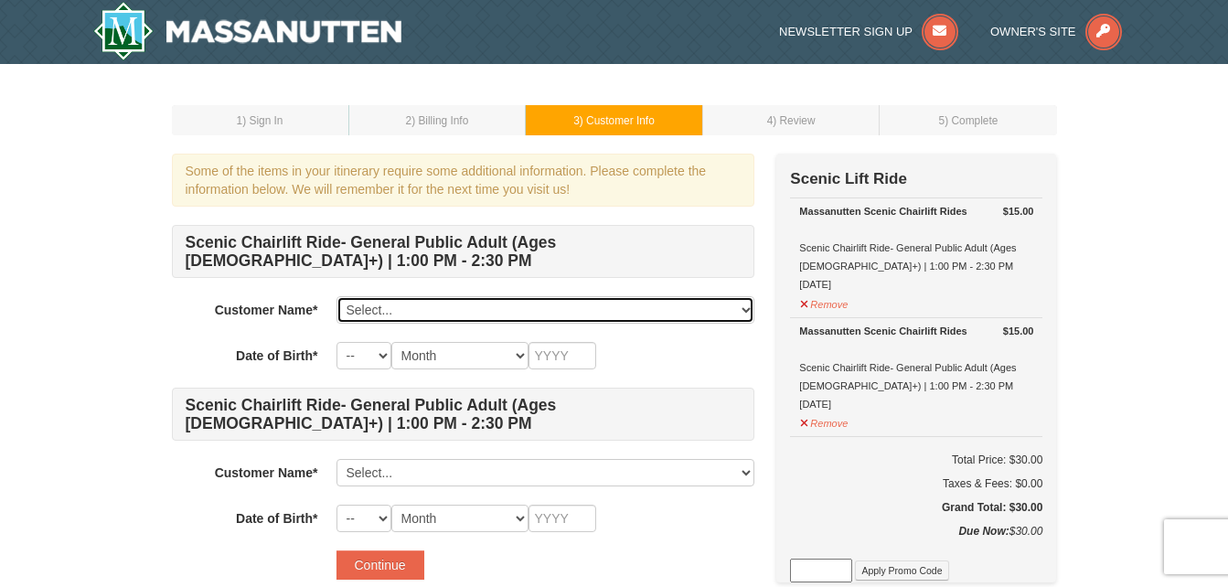
click at [636, 305] on select "Select... [PERSON_NAME] Add New..." at bounding box center [545, 309] width 418 height 27
select select "28357933"
click at [336, 296] on select "Select... [PERSON_NAME] Add New..." at bounding box center [545, 309] width 418 height 27
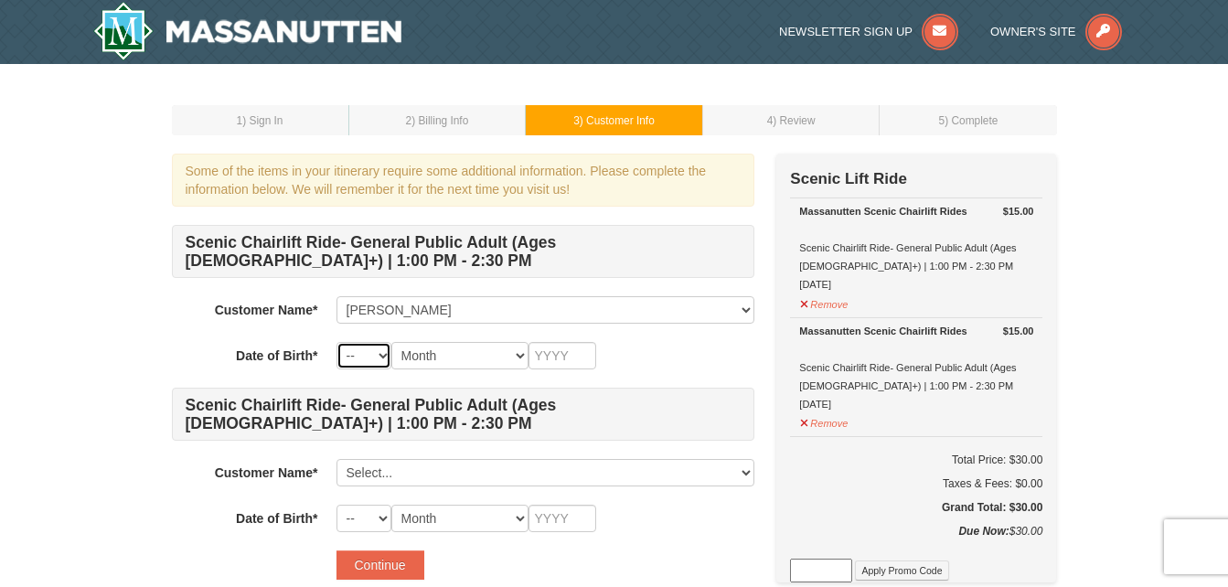
click at [390, 352] on select "-- 01 02 03 04 05 06 07 08 09 10 11 12 13 14 15 16 17 18 19 20 21 22 23 24 25 2…" at bounding box center [363, 355] width 55 height 27
click at [336, 342] on select "-- 01 02 03 04 05 06 07 08 09 10 11 12 13 14 15 16 17 18 19 20 21 22 23 24 25 2…" at bounding box center [363, 355] width 55 height 27
click at [508, 357] on select "Month January February March April May June July August September October Novem…" at bounding box center [459, 355] width 137 height 27
click at [378, 361] on select "-- 01 02 03 04 05 06 07 08 09 10 11 12 13 14 15 16 17 18 19 20 21 22 23 24 25 2…" at bounding box center [363, 355] width 55 height 27
select select "06"
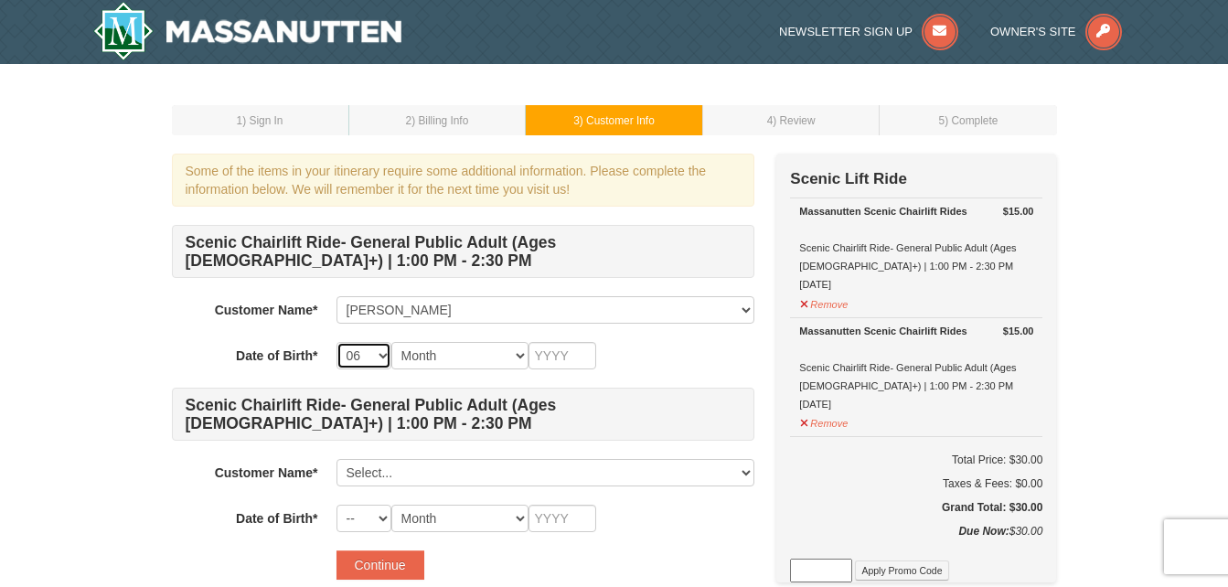
click at [336, 342] on select "-- 01 02 03 04 05 06 07 08 09 10 11 12 13 14 15 16 17 18 19 20 21 22 23 24 25 2…" at bounding box center [363, 355] width 55 height 27
click at [462, 354] on select "Month January February March April May June July August September October Novem…" at bounding box center [459, 355] width 137 height 27
select select "07"
click at [391, 342] on select "Month January February March April May June July August September October Novem…" at bounding box center [459, 355] width 137 height 27
click at [554, 357] on input "text" at bounding box center [562, 355] width 68 height 27
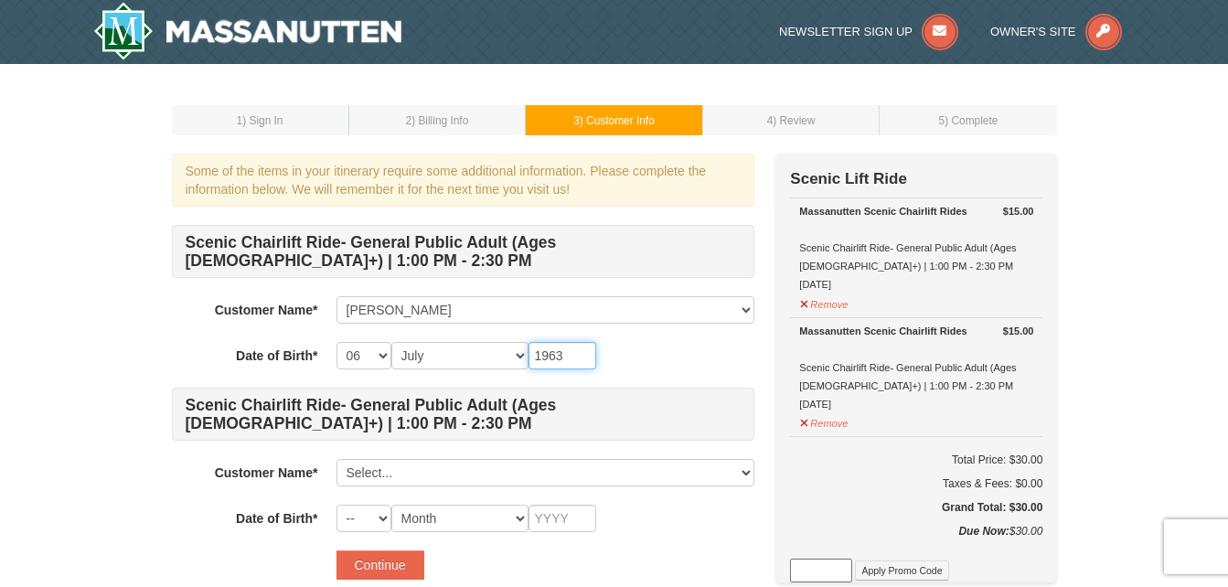
type input "1963"
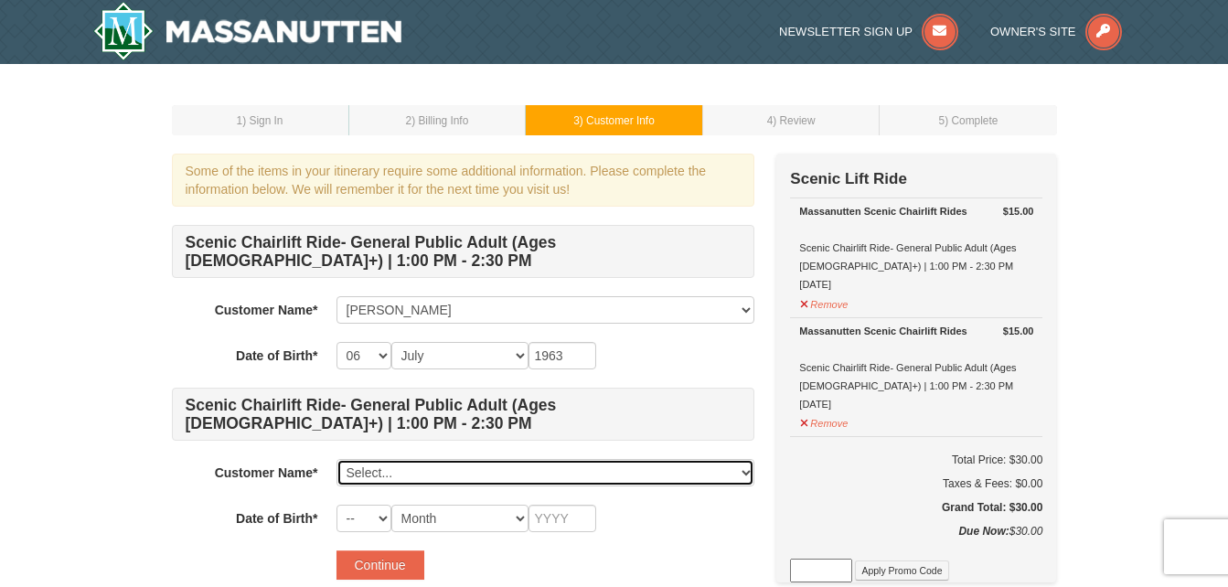
click at [496, 471] on select "Select... [PERSON_NAME] Add New..." at bounding box center [545, 472] width 418 height 27
click at [486, 466] on select "Select... [PERSON_NAME] Add New..." at bounding box center [545, 472] width 418 height 27
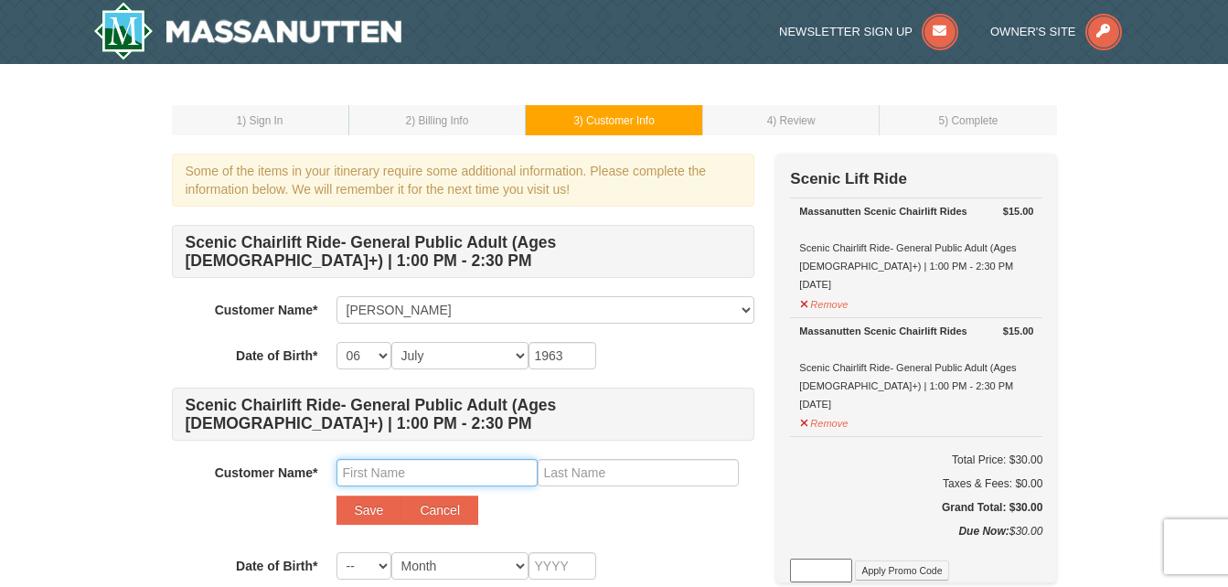
click at [470, 480] on input "text" at bounding box center [436, 472] width 201 height 27
type input "[PERSON_NAME]"
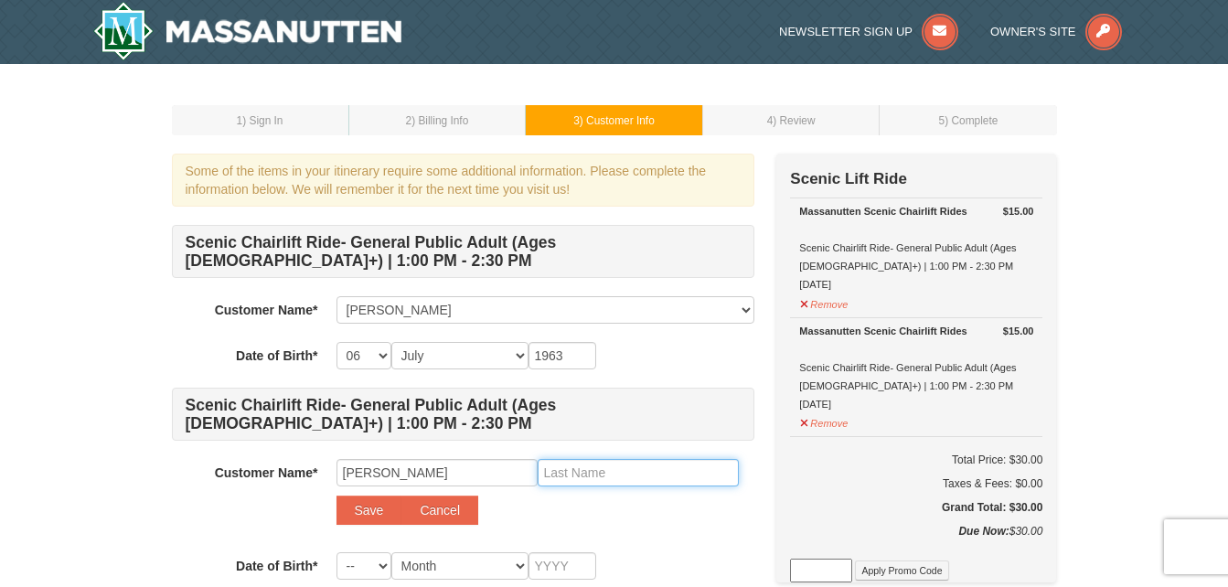
click at [627, 470] on input "text" at bounding box center [638, 472] width 201 height 27
type input "[PERSON_NAME]"
click at [630, 514] on div "Save Cancel" at bounding box center [545, 510] width 418 height 29
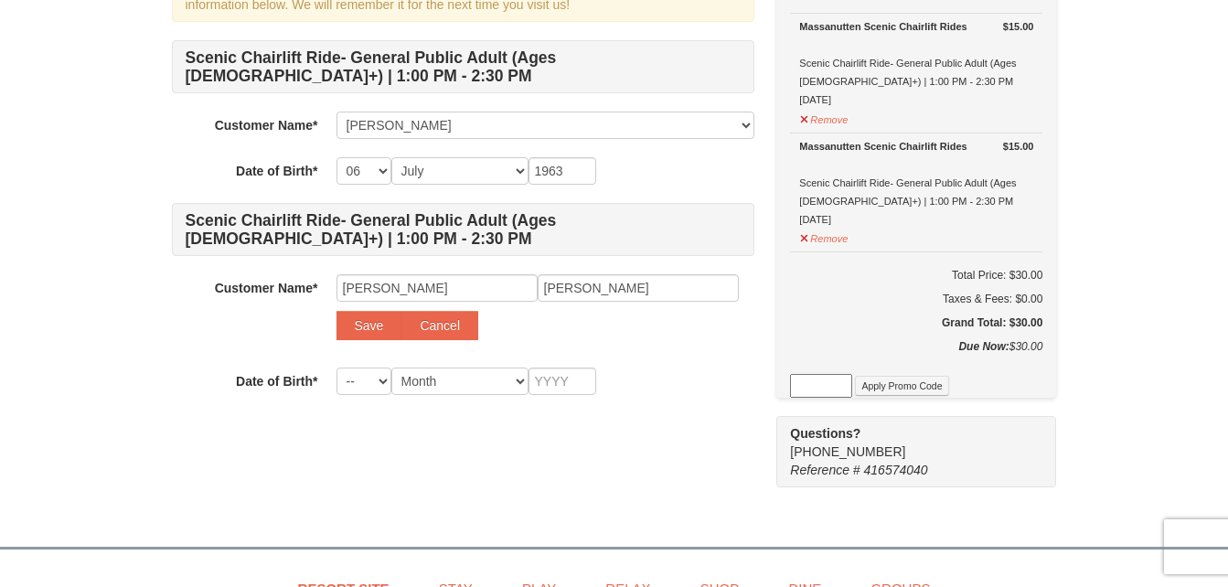
scroll to position [188, 0]
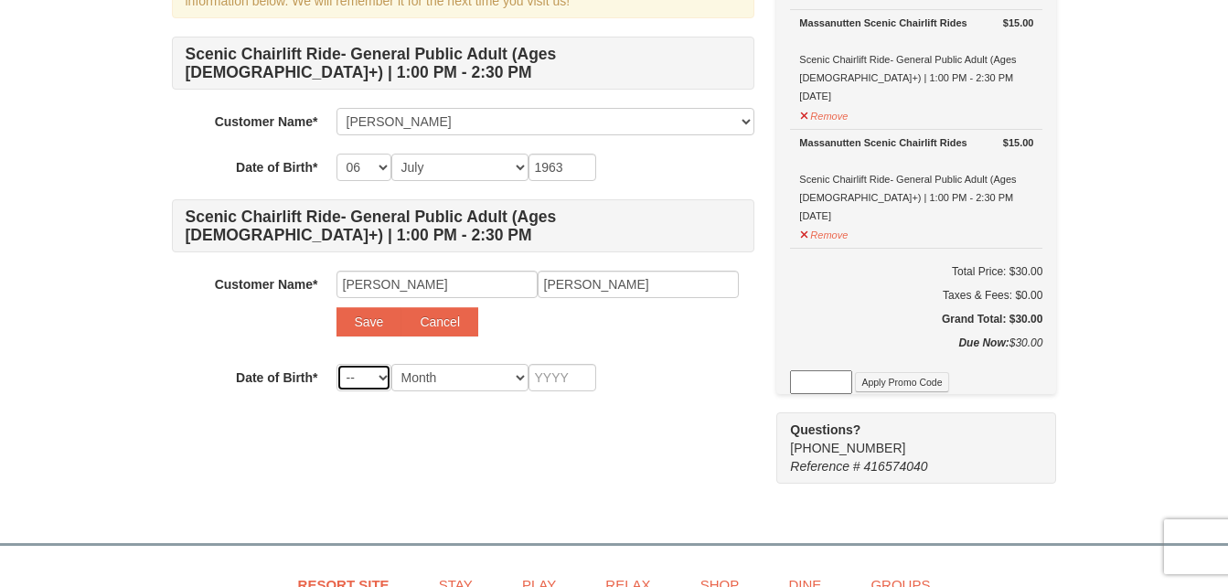
click at [387, 382] on select "-- 01 02 03 04 05 06 07 08 09 10 11 12 13 14 15 16 17 18 19 20 21 22 23 24 25 2…" at bounding box center [363, 377] width 55 height 27
select select "13"
click at [336, 364] on select "-- 01 02 03 04 05 06 07 08 09 10 11 12 13 14 15 16 17 18 19 20 21 22 23 24 25 2…" at bounding box center [363, 377] width 55 height 27
click at [440, 377] on select "Month January February March April May June July August September October Novem…" at bounding box center [459, 377] width 137 height 27
select select "09"
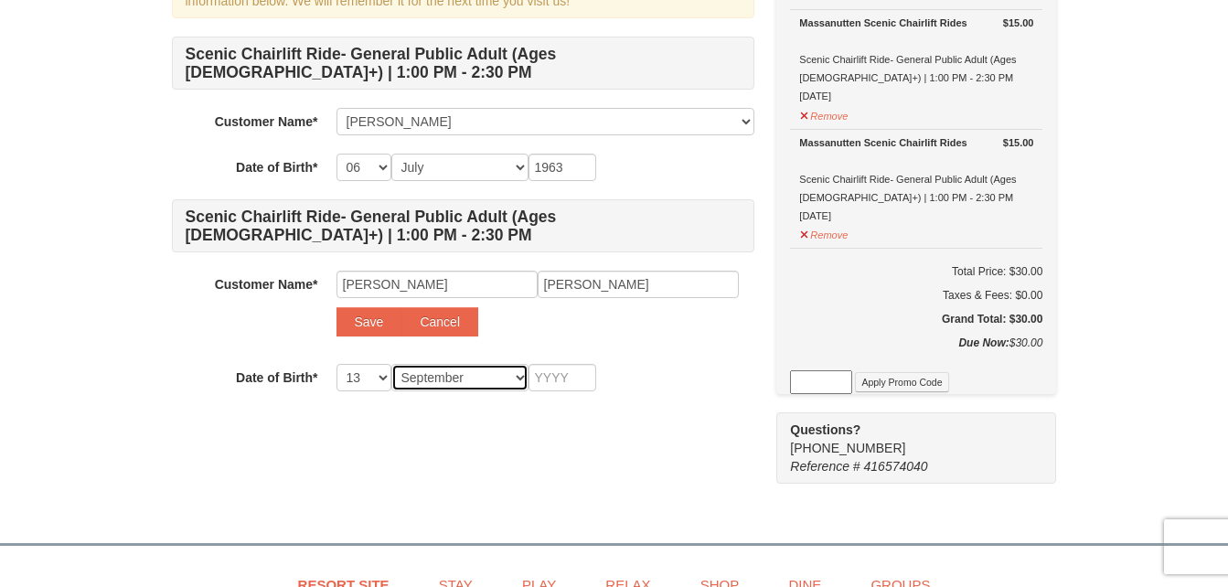
click at [391, 364] on select "Month January February March April May June July August September October Novem…" at bounding box center [459, 377] width 137 height 27
click at [540, 390] on input "text" at bounding box center [562, 377] width 68 height 27
type input "1952"
click at [633, 475] on div "Some of the items in your itinerary require some additional information. Please…" at bounding box center [614, 224] width 885 height 518
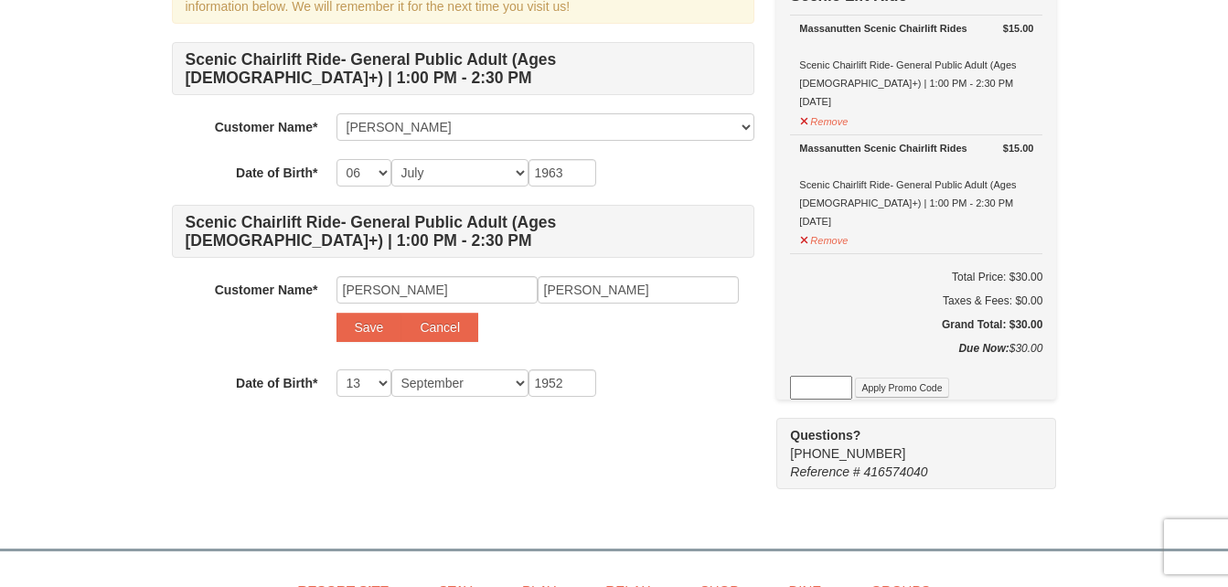
scroll to position [181, 0]
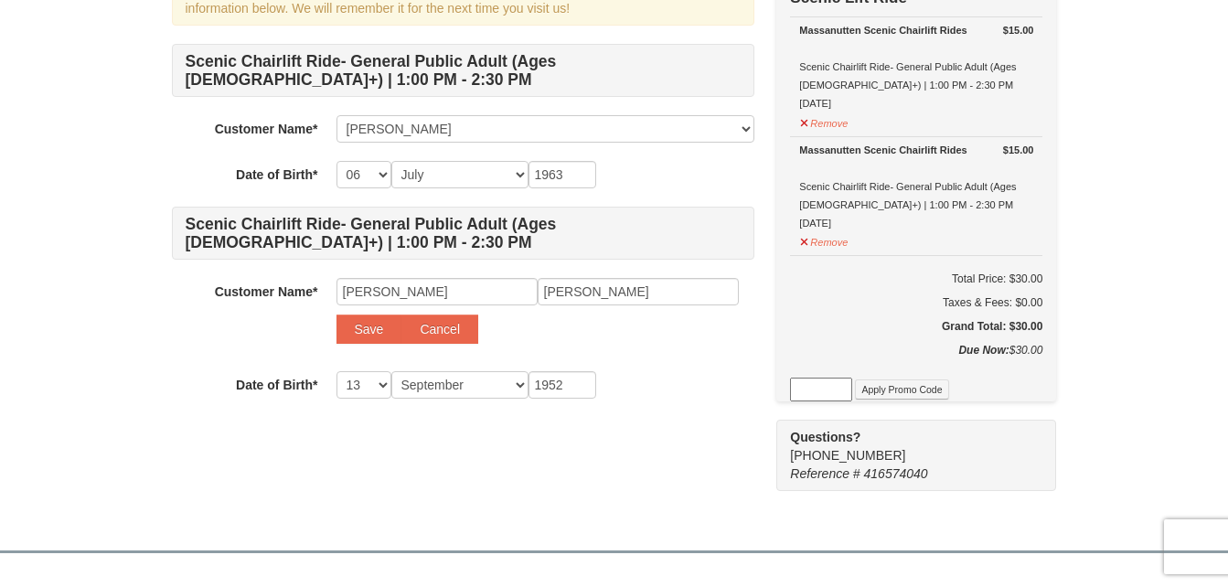
click at [654, 456] on div "Some of the items in your itinerary require some additional information. Please…" at bounding box center [463, 219] width 582 height 493
click at [357, 339] on button "Save" at bounding box center [369, 329] width 66 height 29
select select
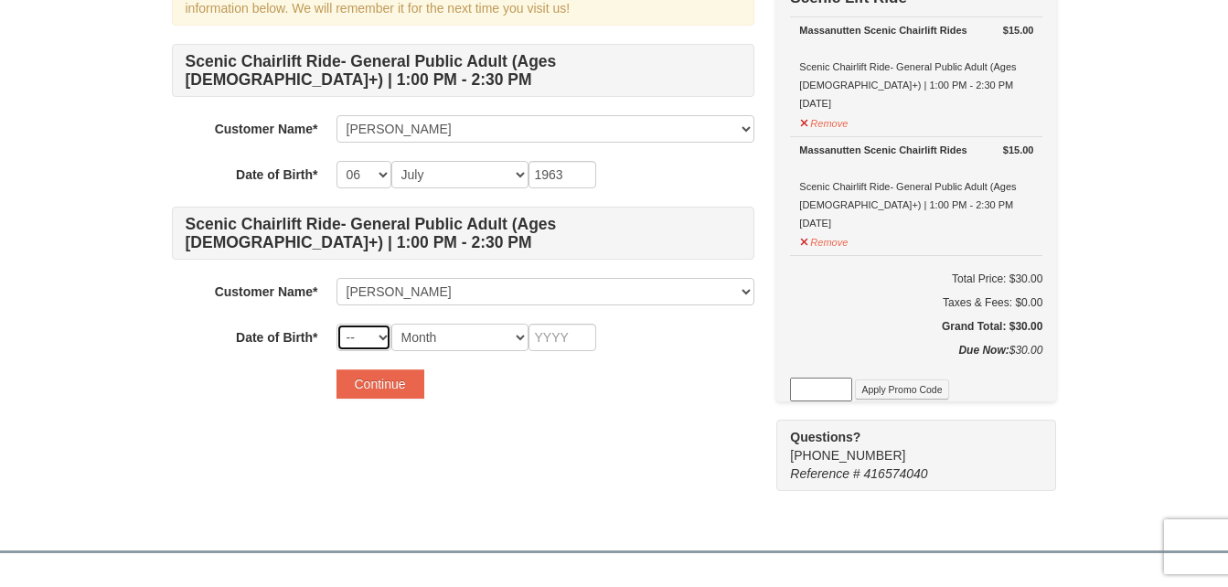
click at [386, 335] on select "-- 01 02 03 04 05 06 07 08 09 10 11 12 13 14 15 16 17 18 19 20 21 22 23 24 25 2…" at bounding box center [363, 337] width 55 height 27
select select "13"
click at [336, 324] on select "-- 01 02 03 04 05 06 07 08 09 10 11 12 13 14 15 16 17 18 19 20 21 22 23 24 25 2…" at bounding box center [363, 337] width 55 height 27
click at [464, 338] on select "Month January February March April May June July August September October Novem…" at bounding box center [459, 337] width 137 height 27
select select "09"
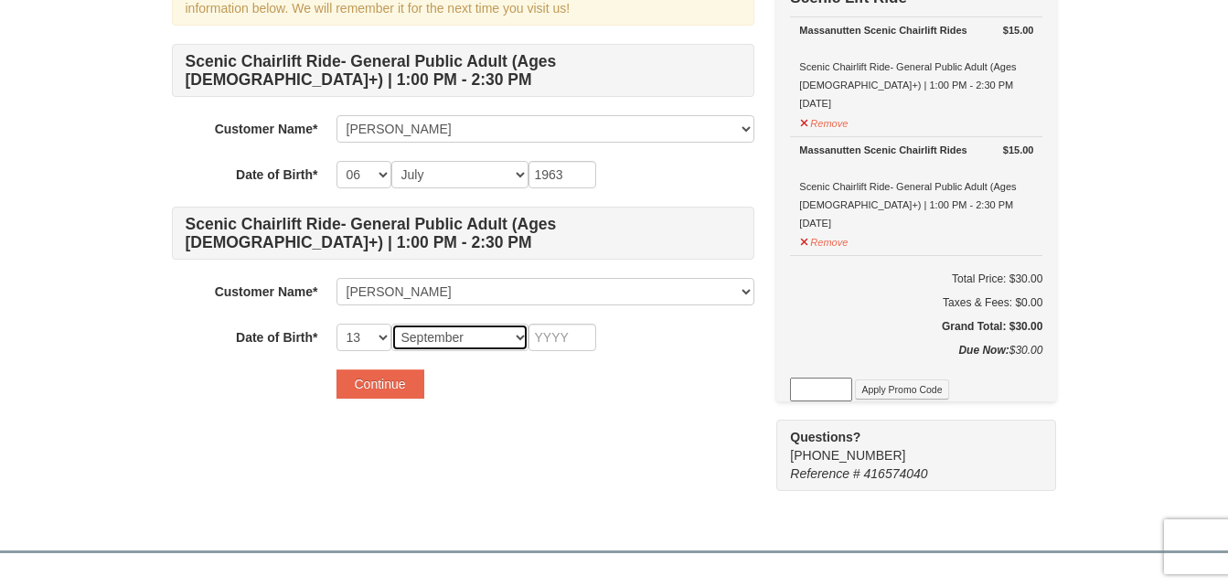
click at [391, 324] on select "Month January February March April May June July August September October Novem…" at bounding box center [459, 337] width 137 height 27
click at [540, 342] on input "text" at bounding box center [562, 337] width 68 height 27
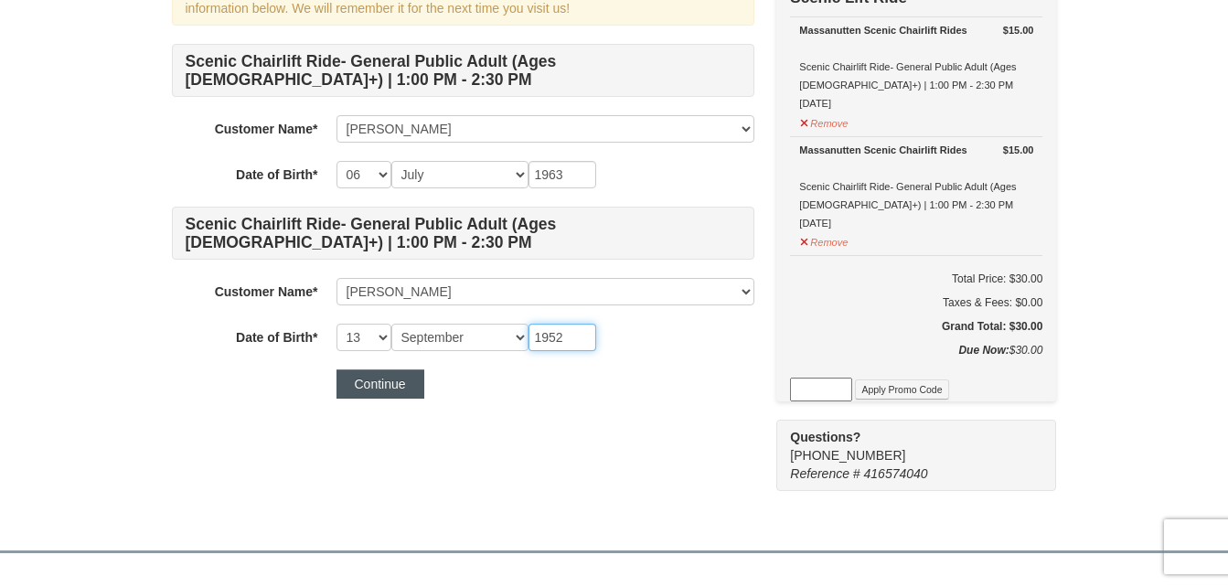
type input "1952"
click at [395, 376] on button "Continue" at bounding box center [380, 383] width 88 height 29
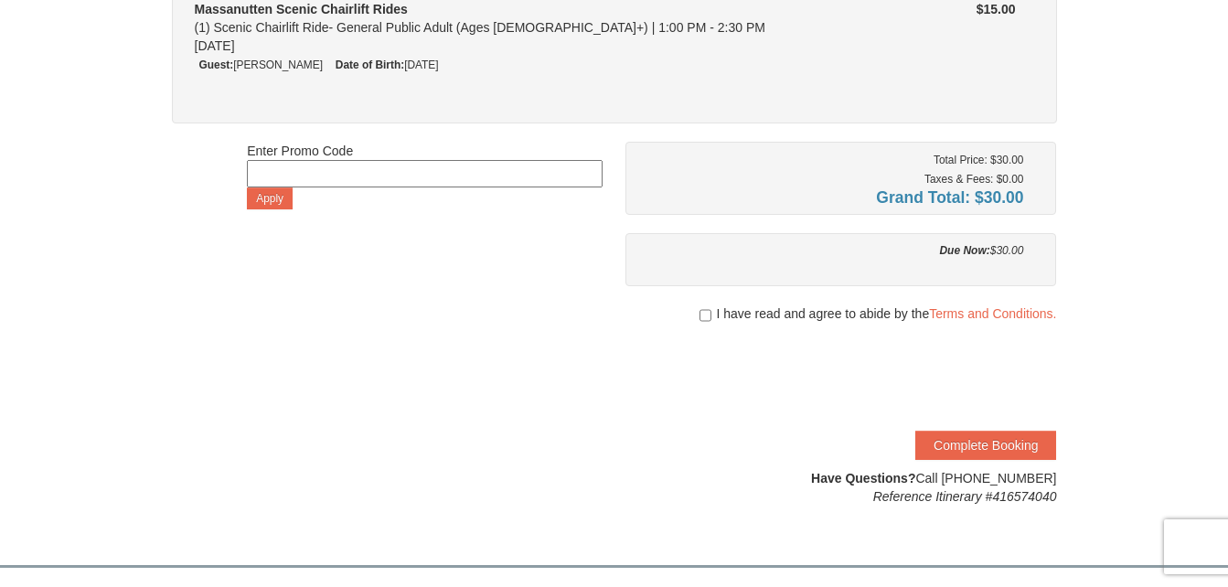
scroll to position [307, 0]
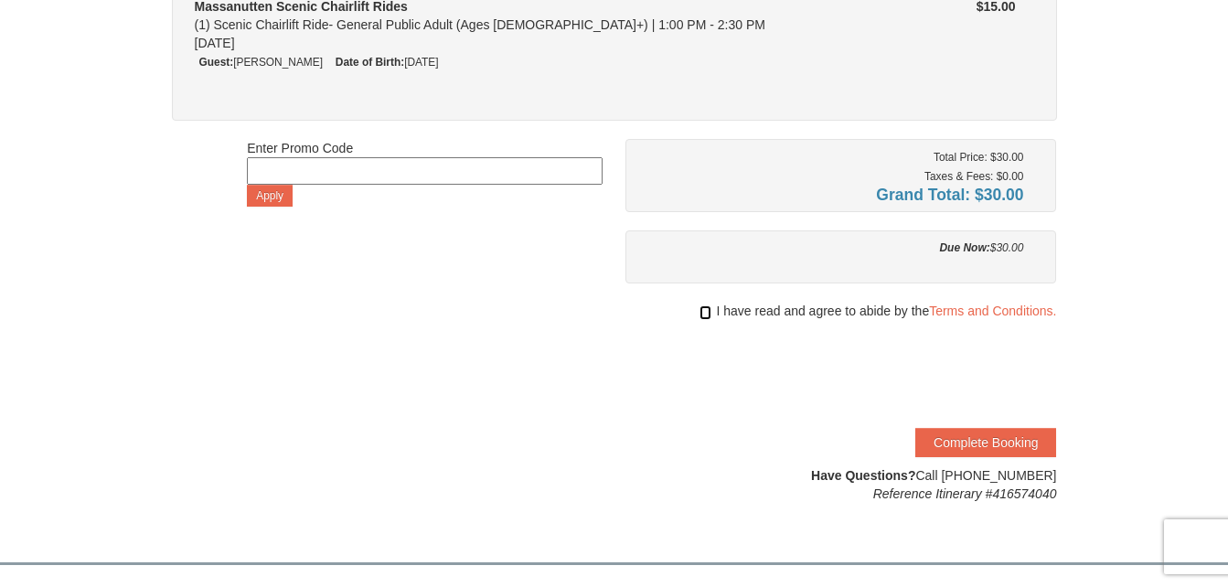
click at [700, 310] on input "checkbox" at bounding box center [705, 312] width 12 height 15
checkbox input "true"
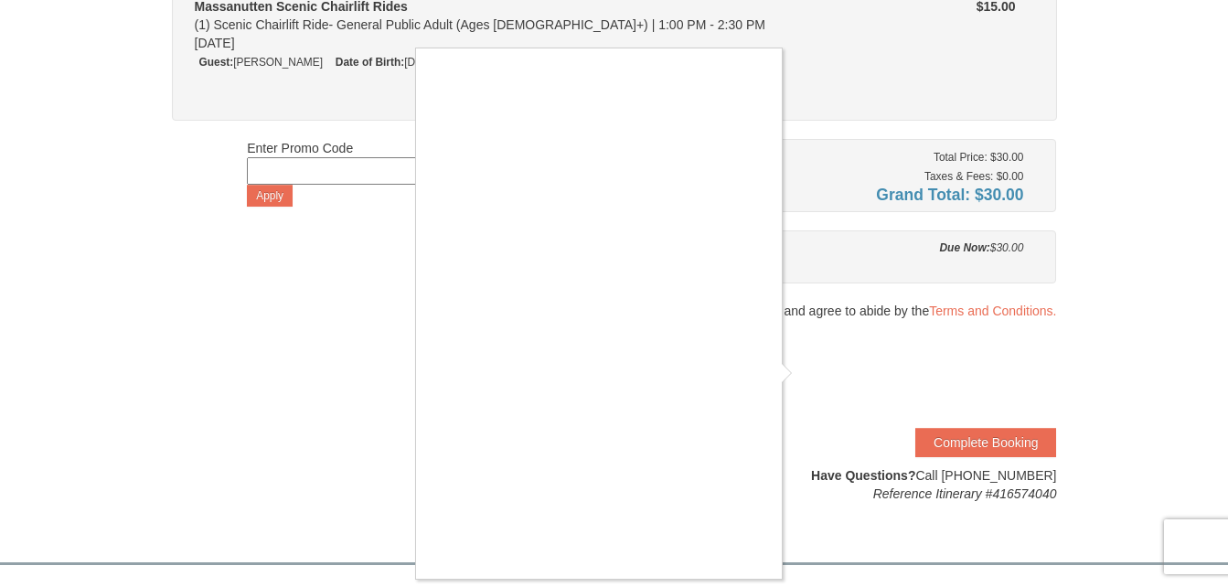
click at [799, 374] on div at bounding box center [614, 293] width 1228 height 587
click at [980, 454] on div at bounding box center [614, 293] width 1228 height 587
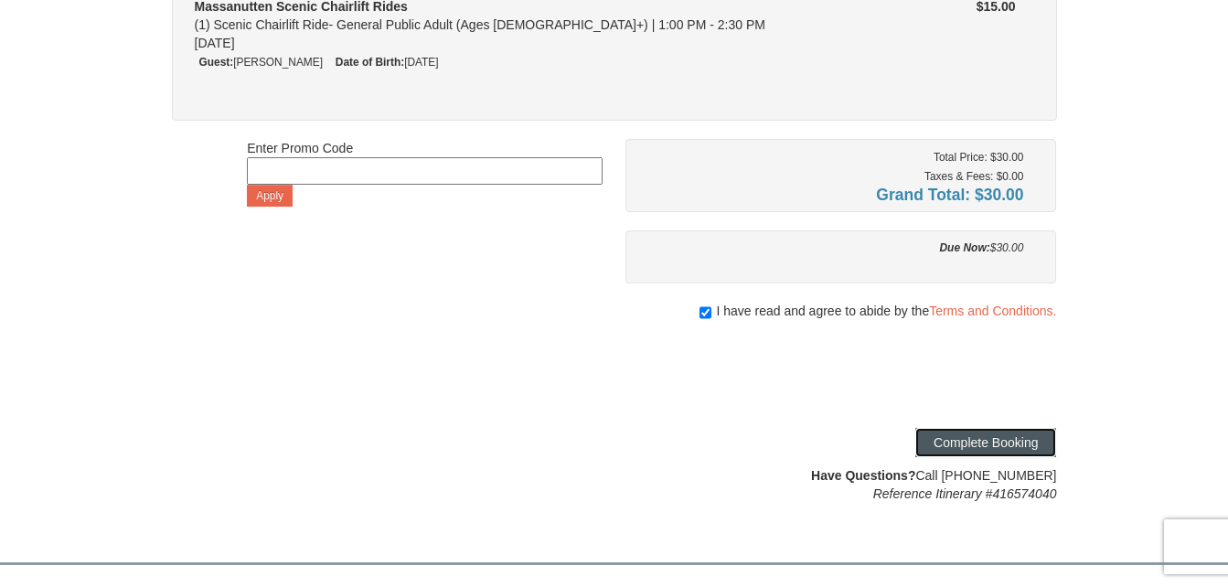
click at [980, 450] on button "Complete Booking" at bounding box center [985, 442] width 141 height 29
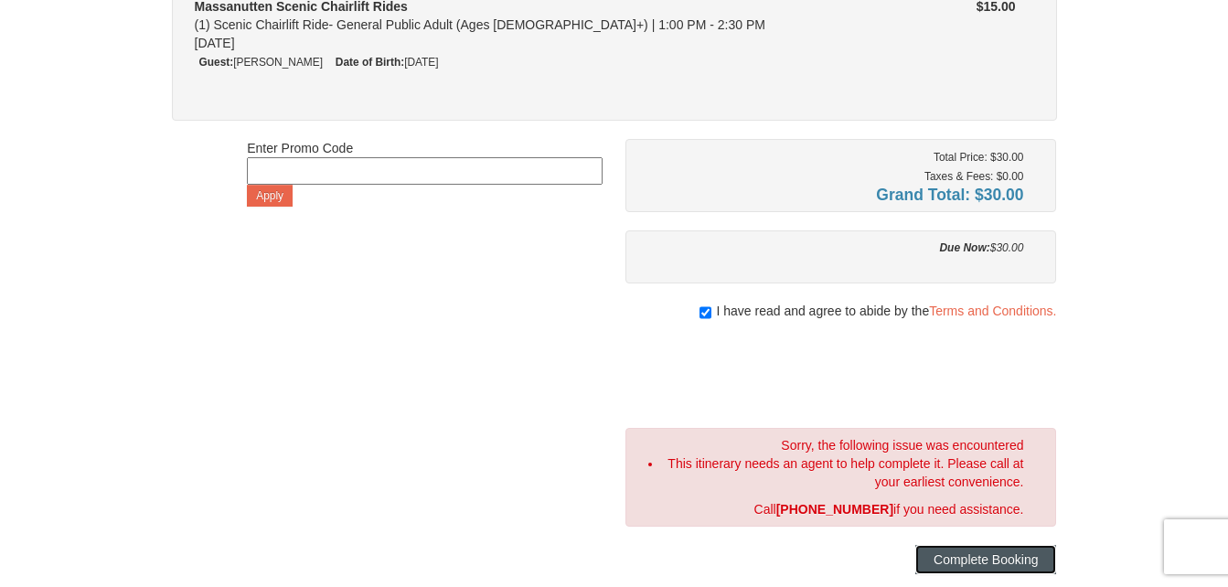
click at [976, 560] on button "Complete Booking" at bounding box center [985, 559] width 141 height 29
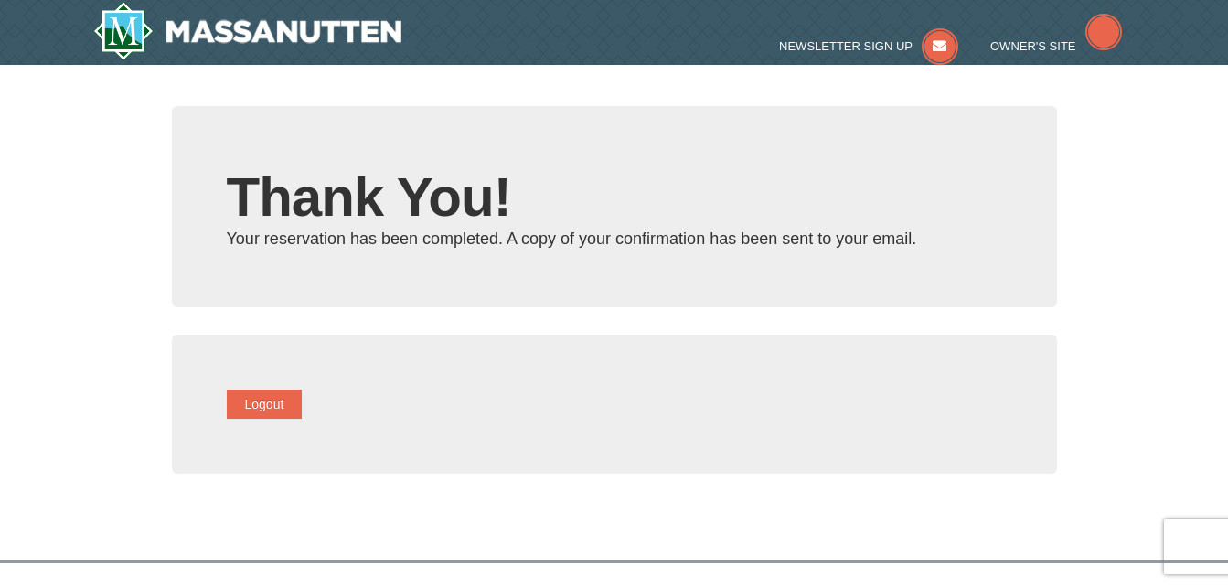
type input "[EMAIL_ADDRESS][DOMAIN_NAME]"
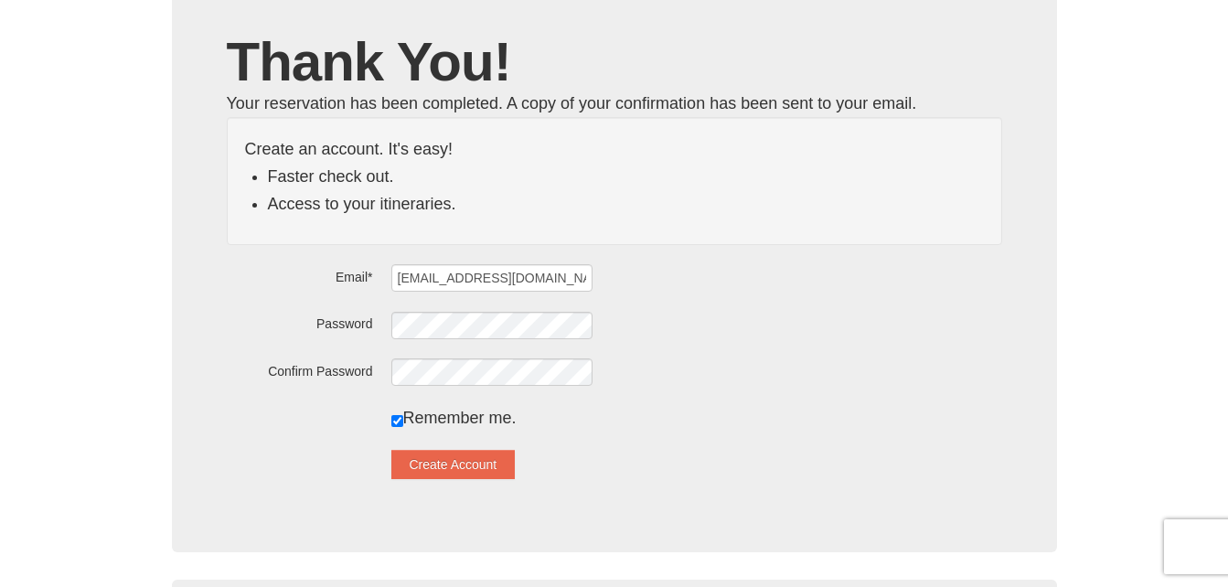
scroll to position [144, 0]
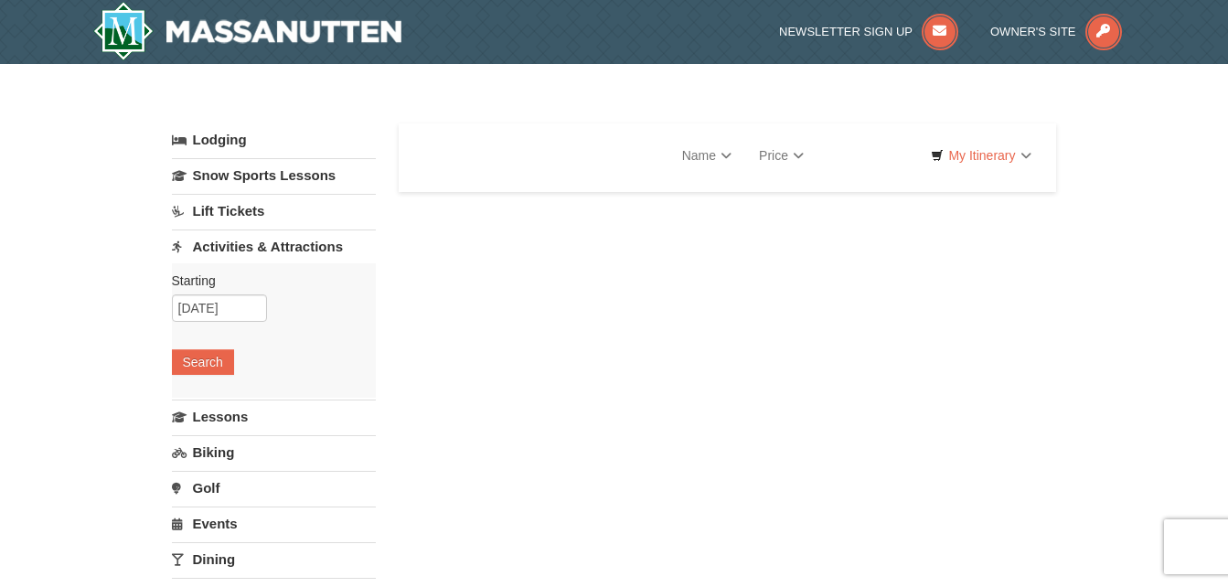
select select "10"
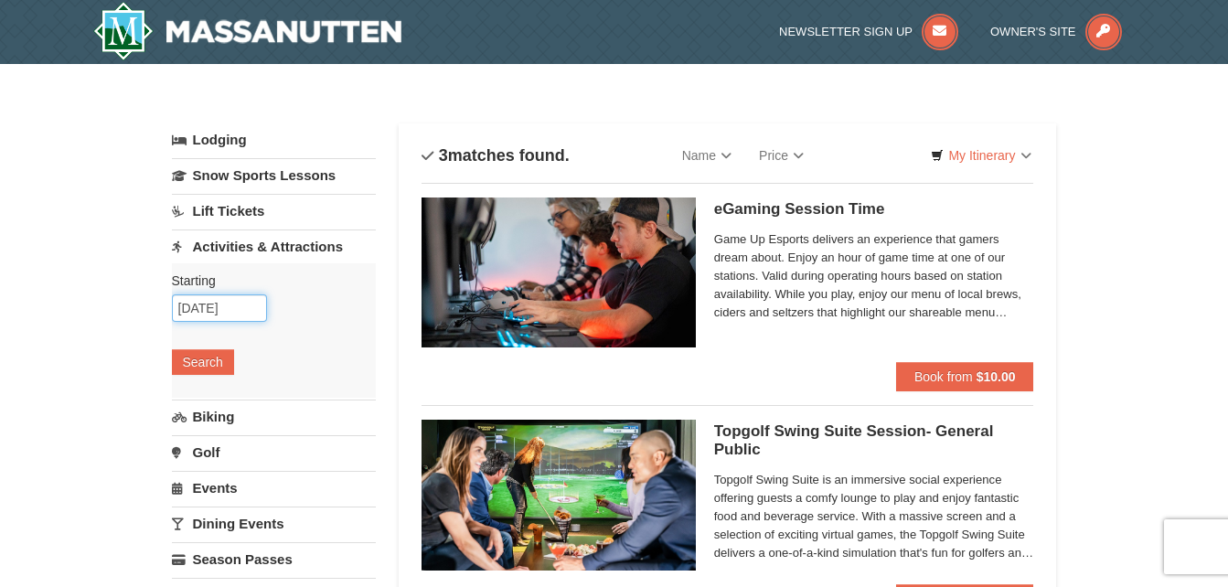
click at [226, 315] on input "[DATE]" at bounding box center [219, 307] width 95 height 27
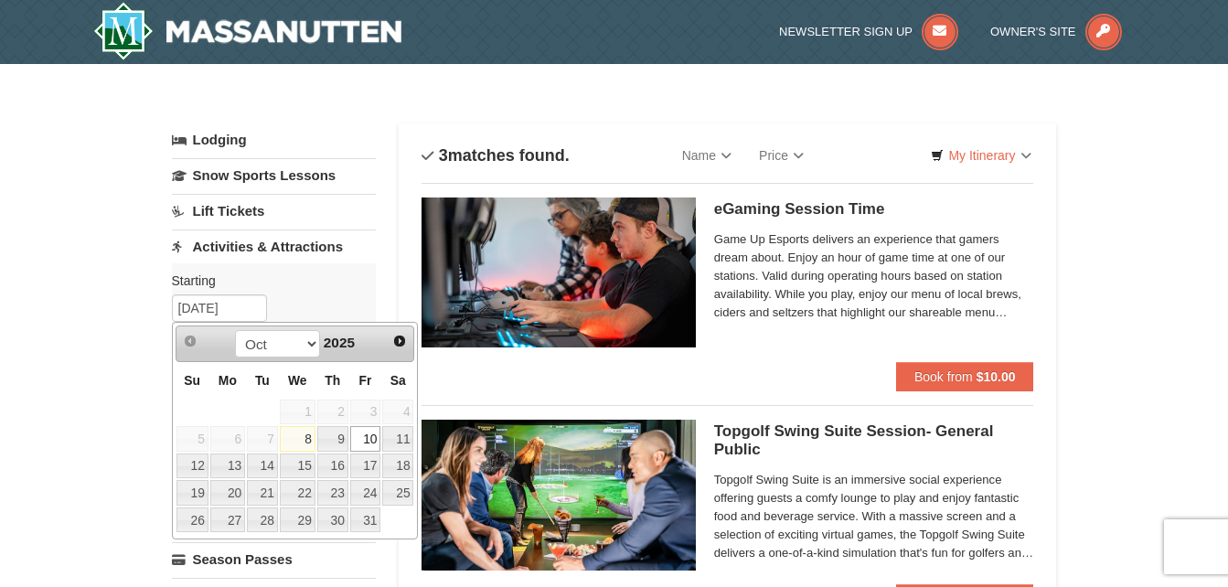
click at [312, 444] on link "8" at bounding box center [298, 439] width 36 height 26
type input "[DATE]"
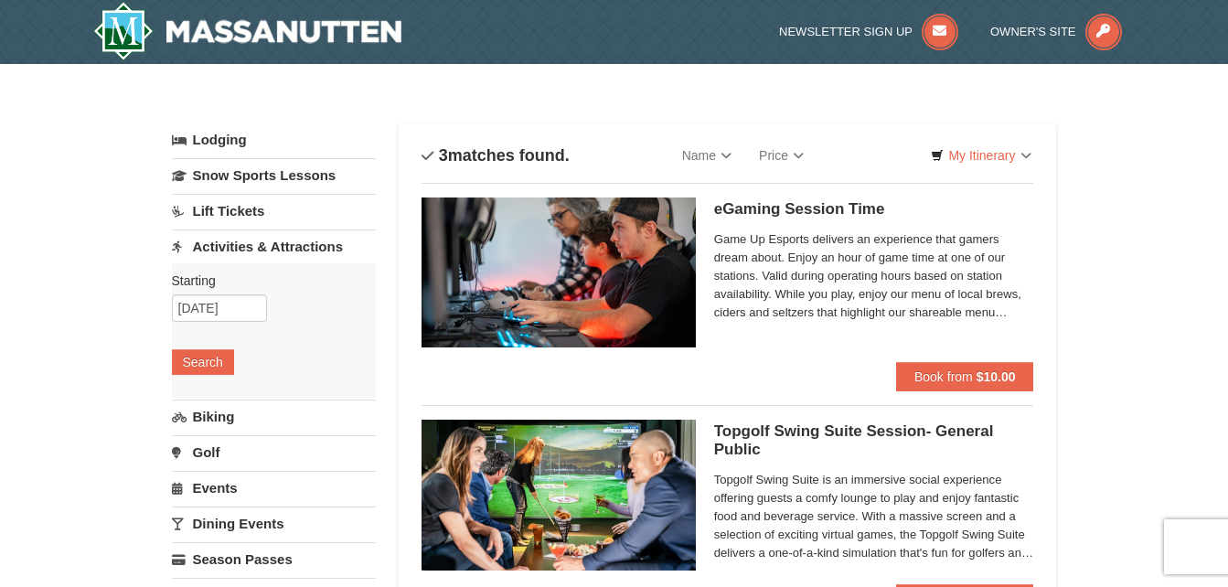
click at [308, 250] on link "Activities & Attractions" at bounding box center [274, 246] width 204 height 34
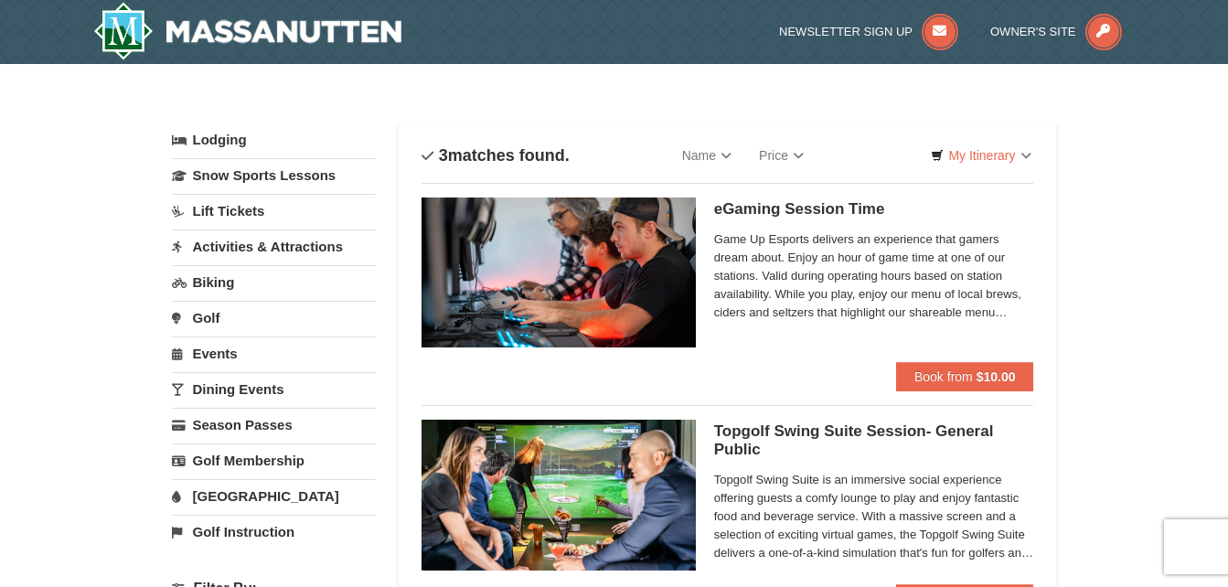
click at [308, 250] on link "Activities & Attractions" at bounding box center [274, 246] width 204 height 34
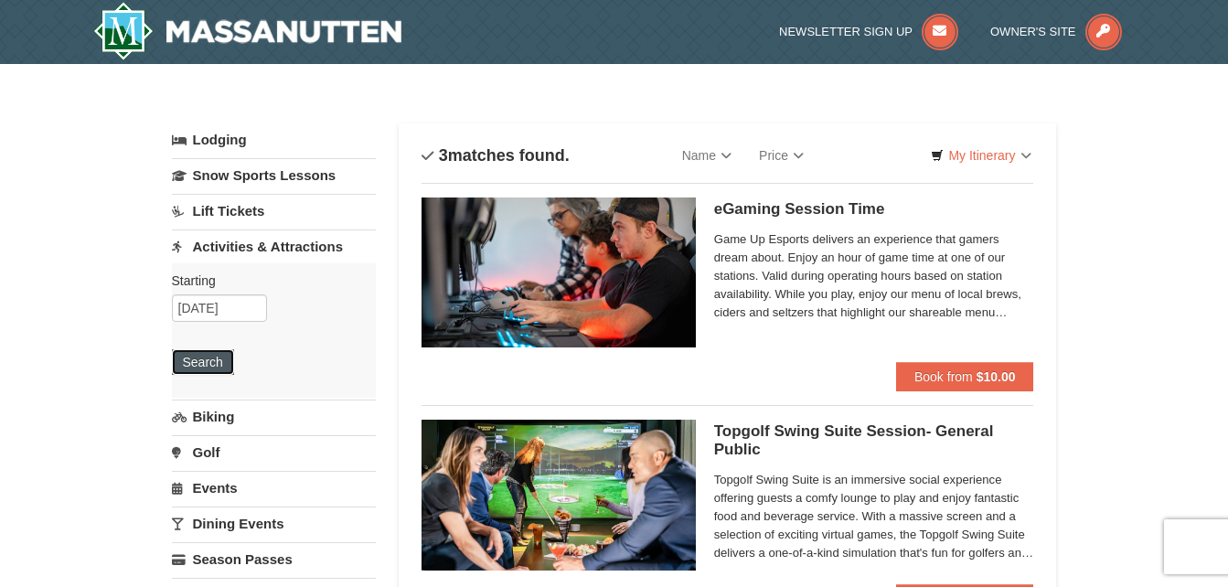
click at [191, 364] on button "Search" at bounding box center [203, 362] width 62 height 26
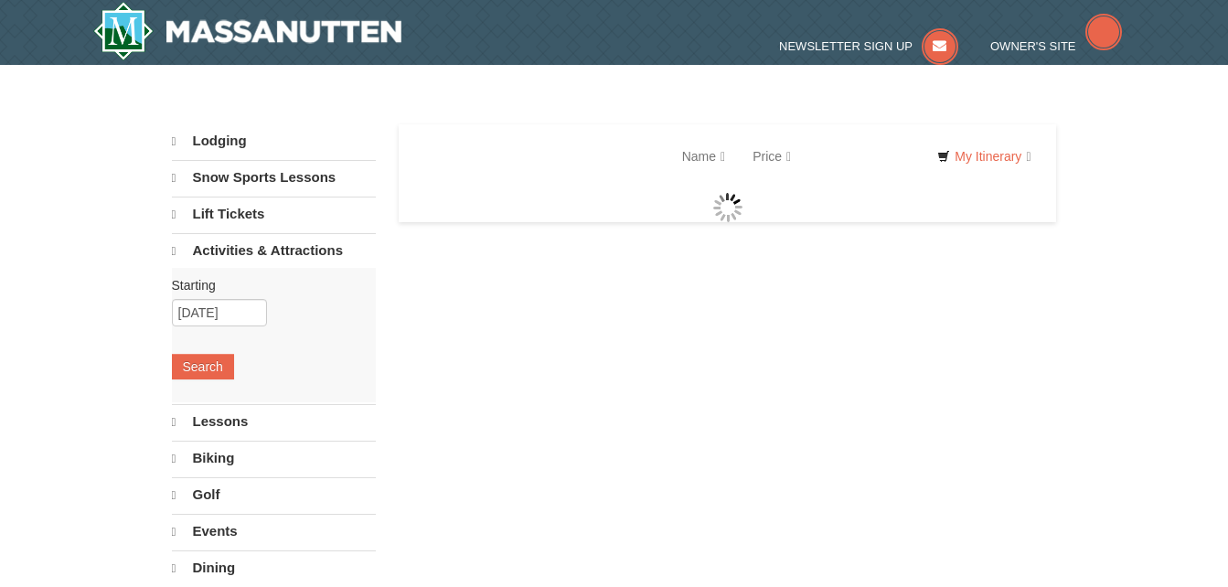
select select "10"
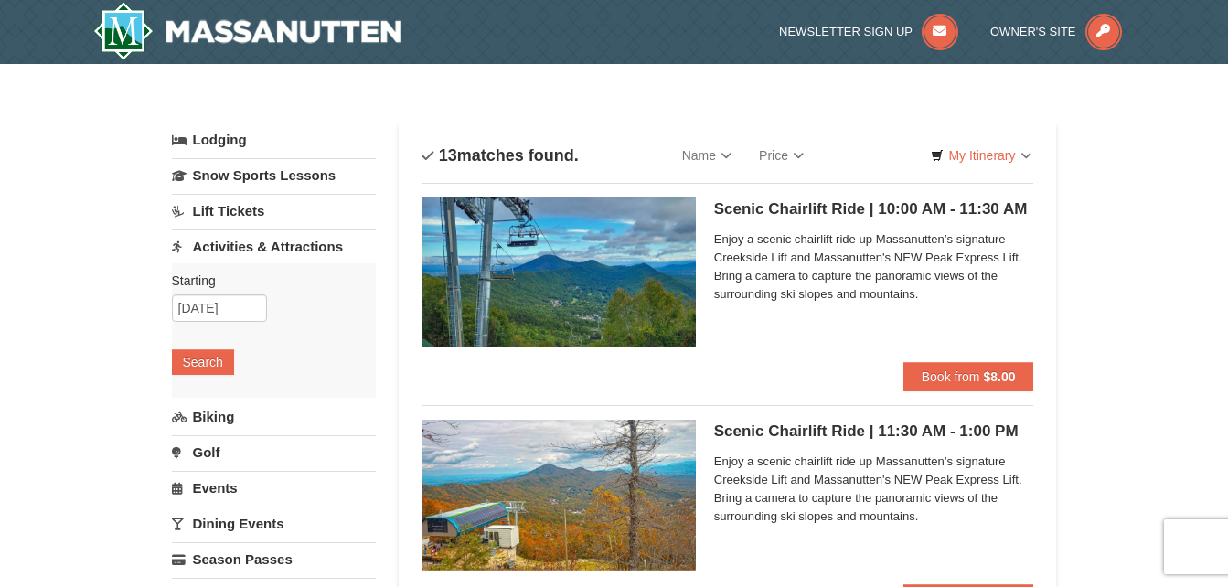
click at [243, 210] on link "Lift Tickets" at bounding box center [274, 211] width 204 height 34
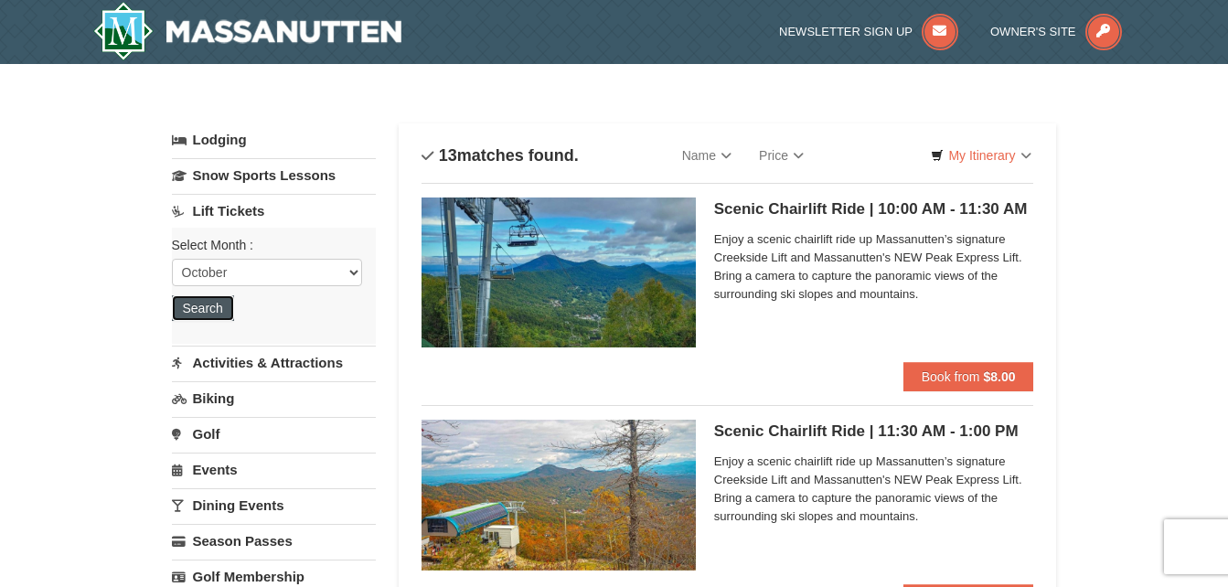
click at [212, 306] on button "Search" at bounding box center [203, 308] width 62 height 26
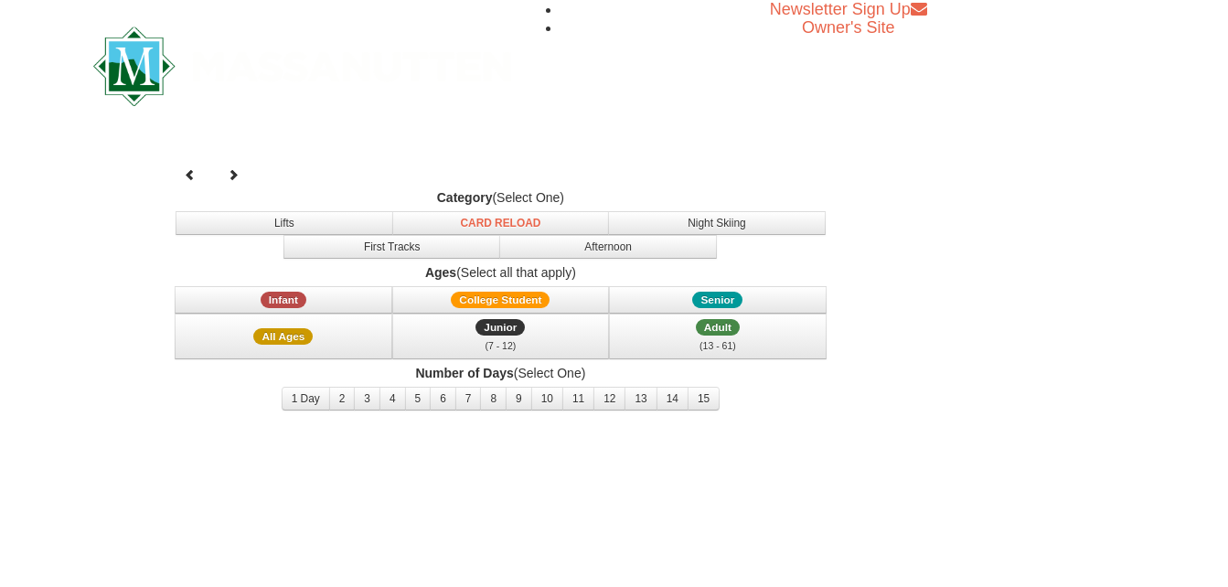
select select "10"
